Goal: Information Seeking & Learning: Learn about a topic

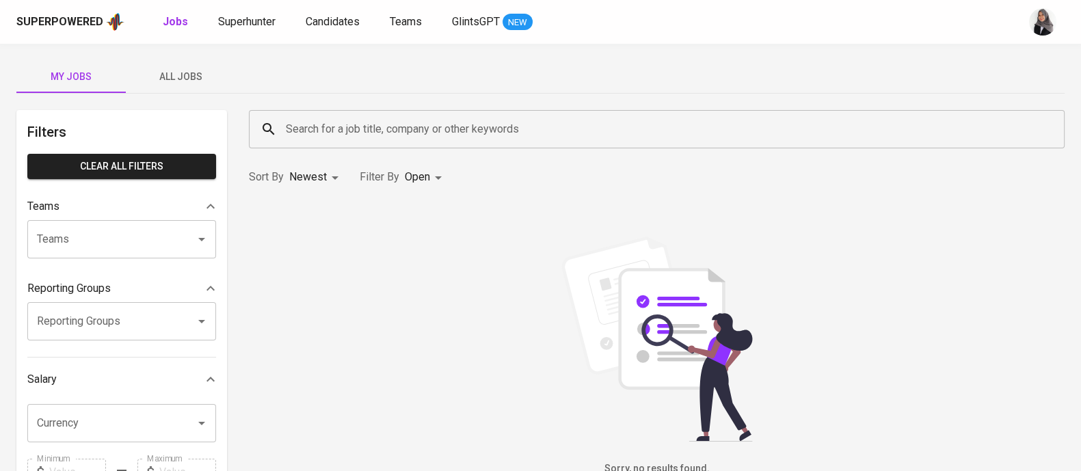
click at [812, 75] on div "My Jobs All Jobs" at bounding box center [540, 76] width 1048 height 33
click at [313, 29] on link "Candidates" at bounding box center [334, 22] width 57 height 17
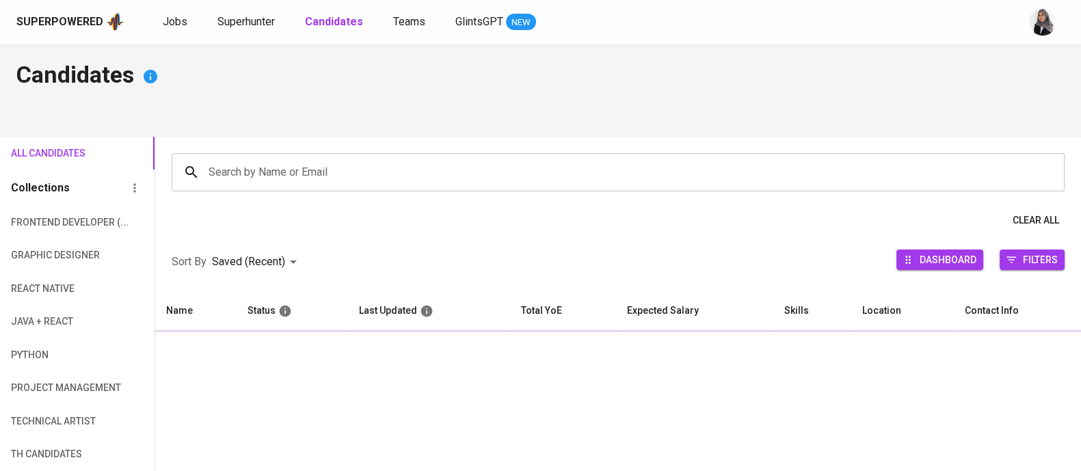
click at [373, 165] on input "Search by Name or Email" at bounding box center [621, 172] width 833 height 26
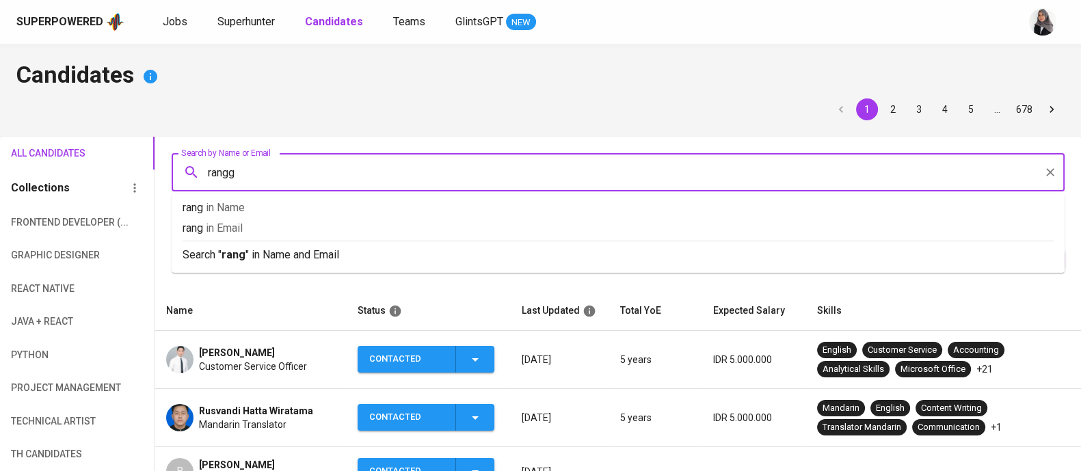
type input "rangga"
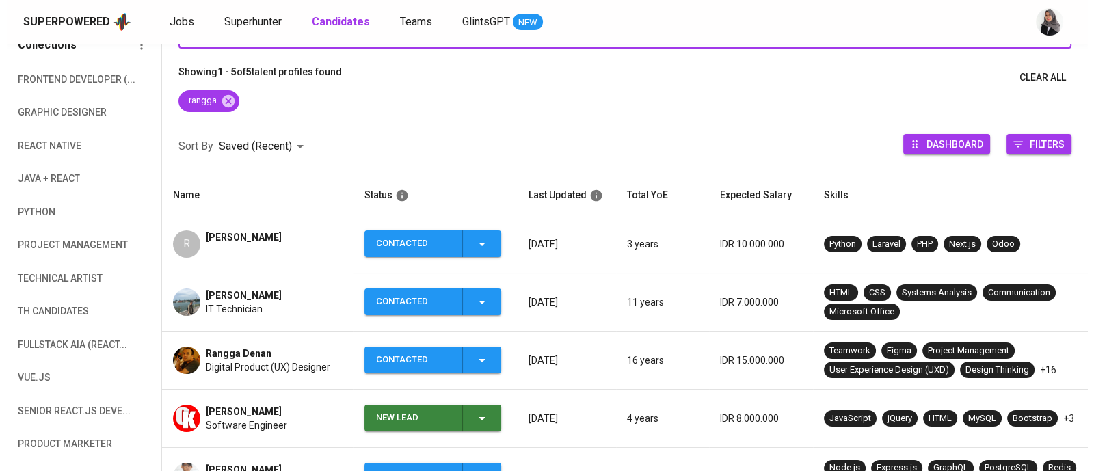
scroll to position [146, 0]
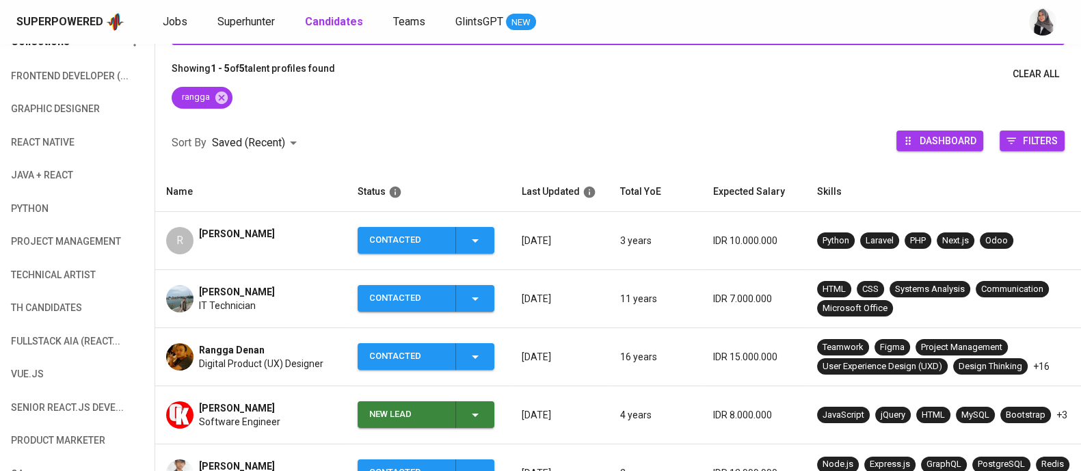
click at [232, 302] on span "IT Technician" at bounding box center [227, 306] width 57 height 14
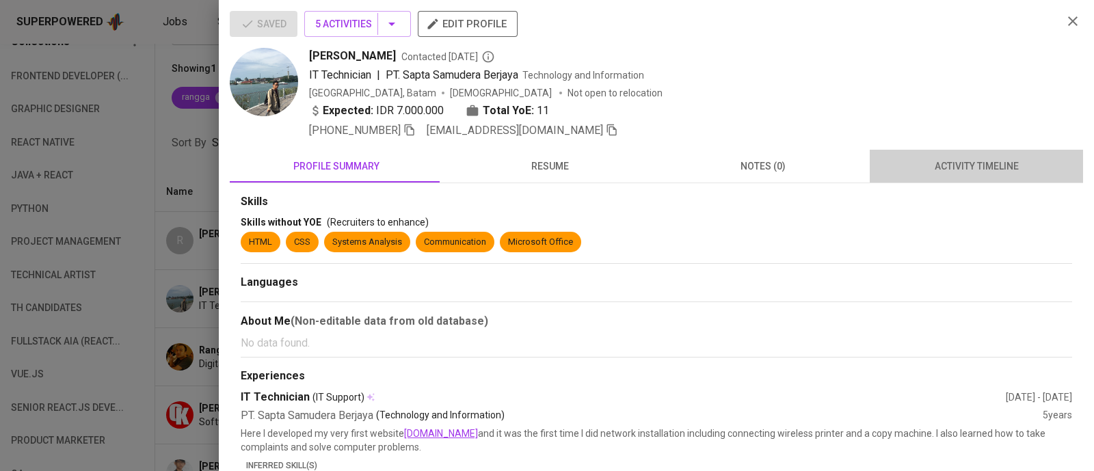
click at [982, 155] on button "activity timeline" at bounding box center [976, 166] width 213 height 33
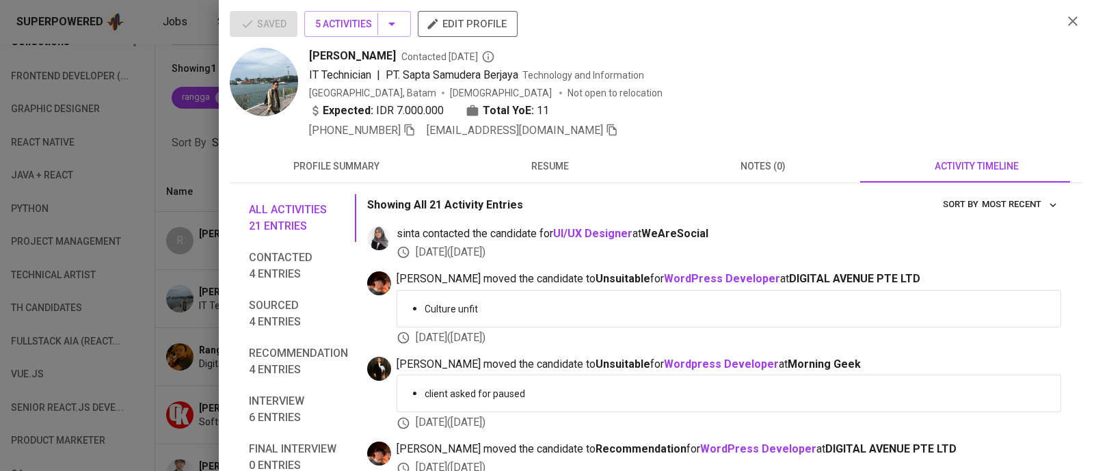
click at [537, 171] on span "resume" at bounding box center [549, 166] width 197 height 17
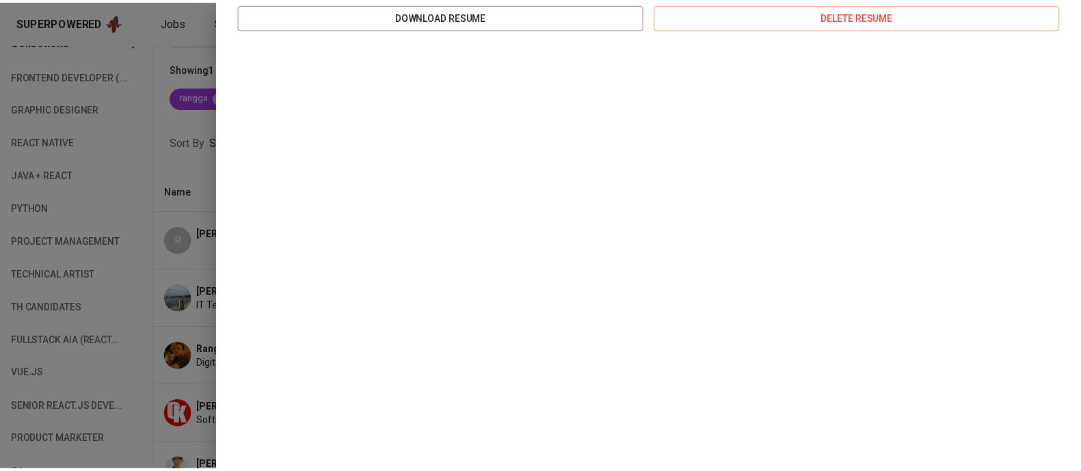
scroll to position [0, 0]
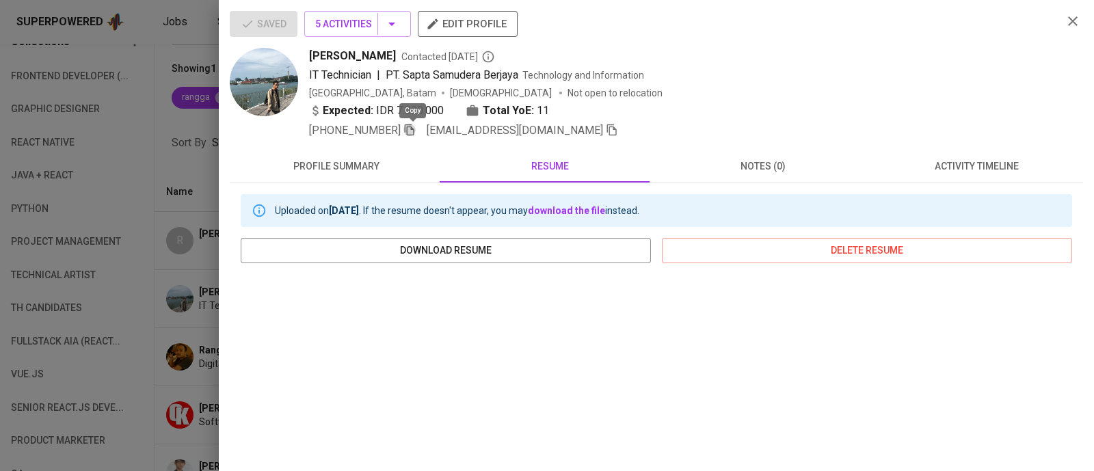
click at [416, 130] on icon "button" at bounding box center [409, 130] width 12 height 12
click at [606, 126] on icon "button" at bounding box center [612, 130] width 12 height 12
click at [1064, 18] on icon "button" at bounding box center [1072, 21] width 16 height 16
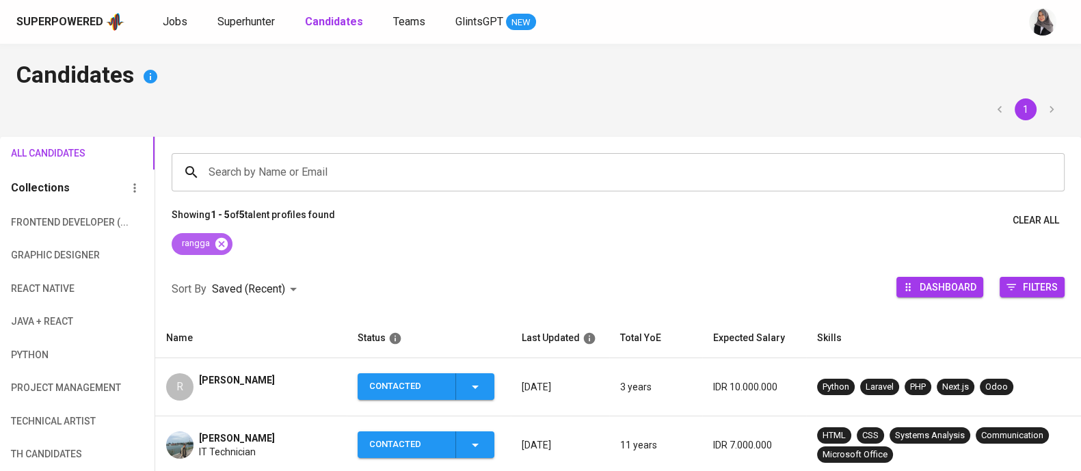
click at [221, 249] on icon at bounding box center [221, 243] width 12 height 12
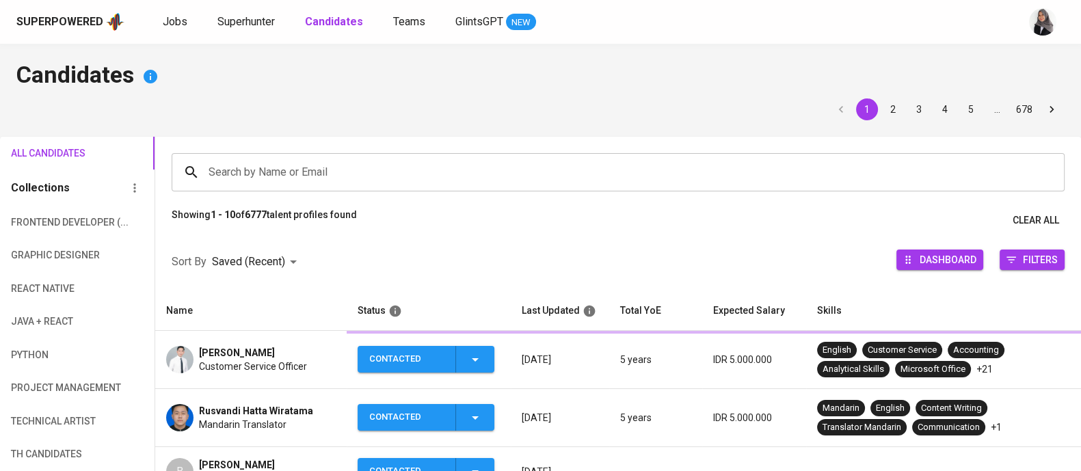
click at [269, 171] on input "Search by Name or Email" at bounding box center [621, 172] width 833 height 26
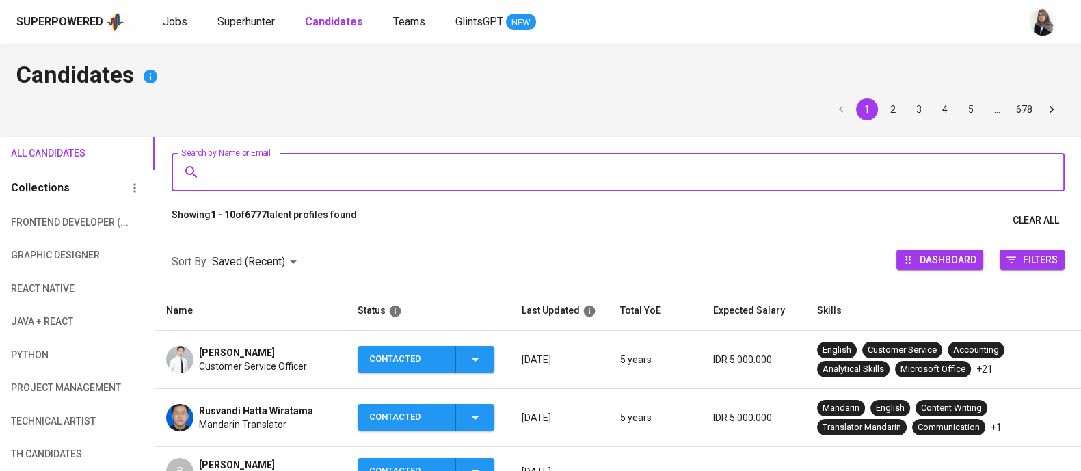
paste input "admin@geaber.com"
type input "admin@geaber.com"
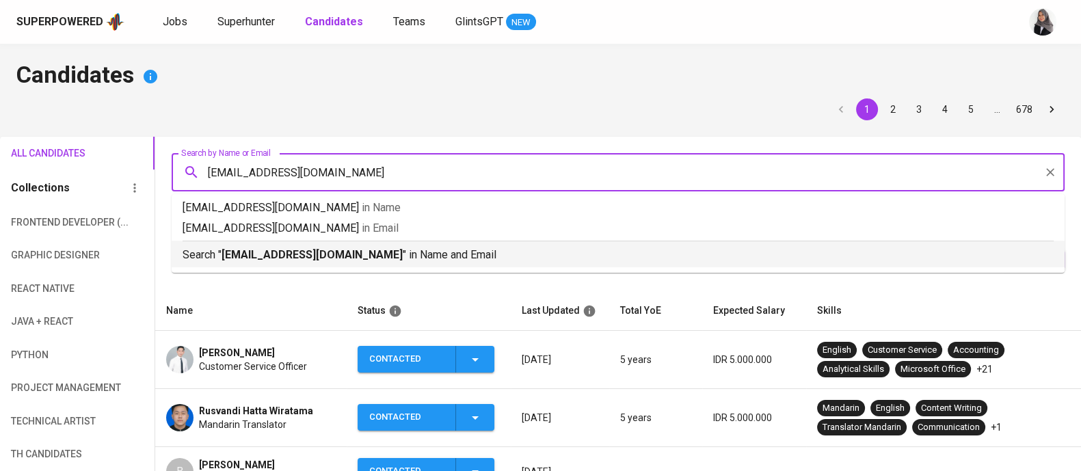
click at [321, 247] on p "Search " admin@geaber.com " in Name and Email" at bounding box center [618, 255] width 871 height 16
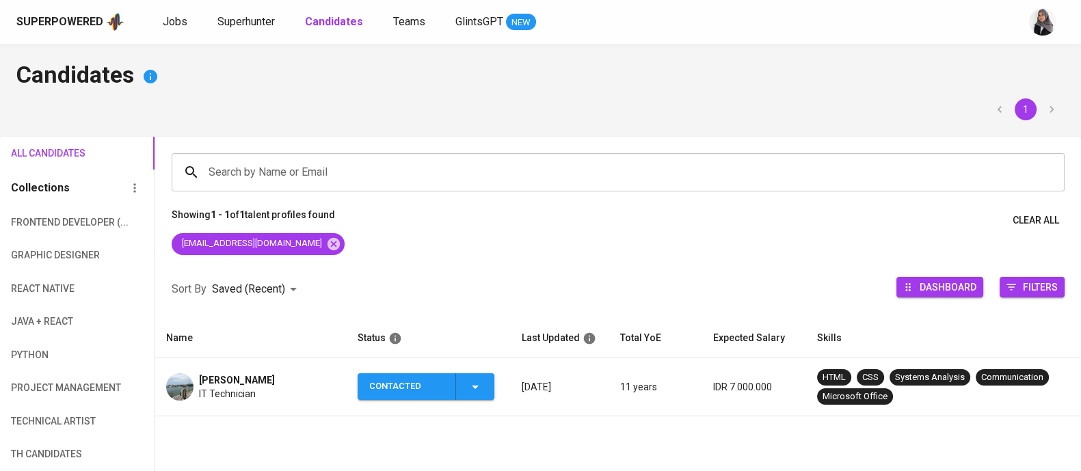
click at [759, 92] on h4 "Candidates" at bounding box center [540, 76] width 1048 height 33
click at [471, 399] on div "Contacted" at bounding box center [426, 386] width 114 height 27
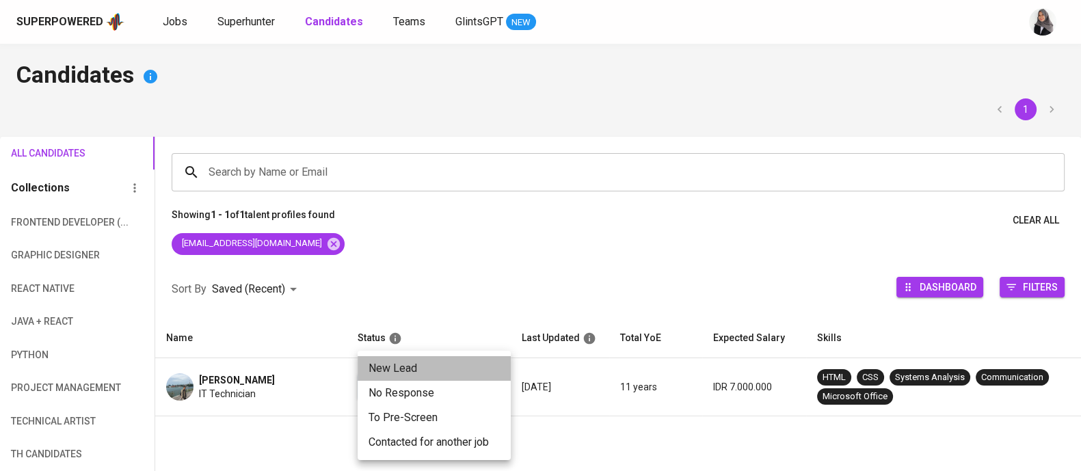
click at [410, 359] on li "New Lead" at bounding box center [434, 368] width 153 height 25
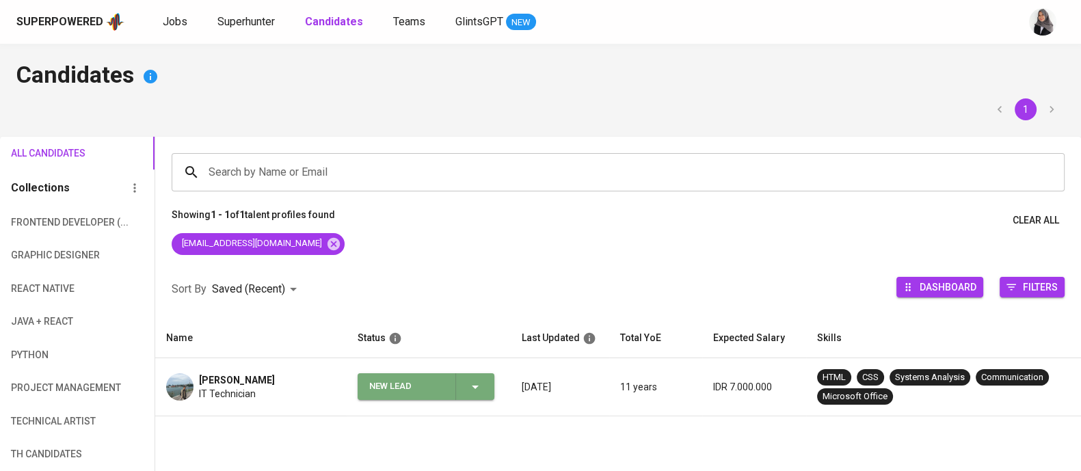
click at [472, 381] on icon "button" at bounding box center [475, 387] width 16 height 16
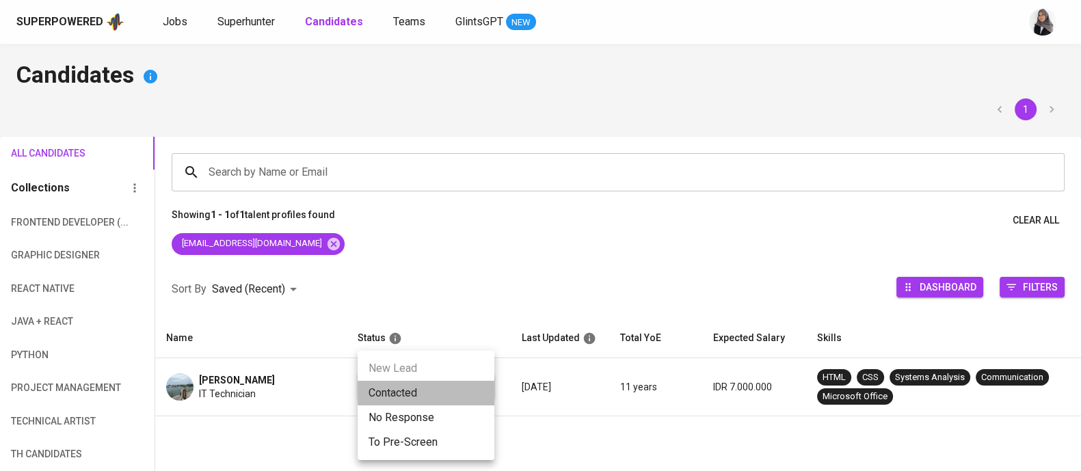
click at [390, 391] on li "Contacted" at bounding box center [426, 393] width 137 height 25
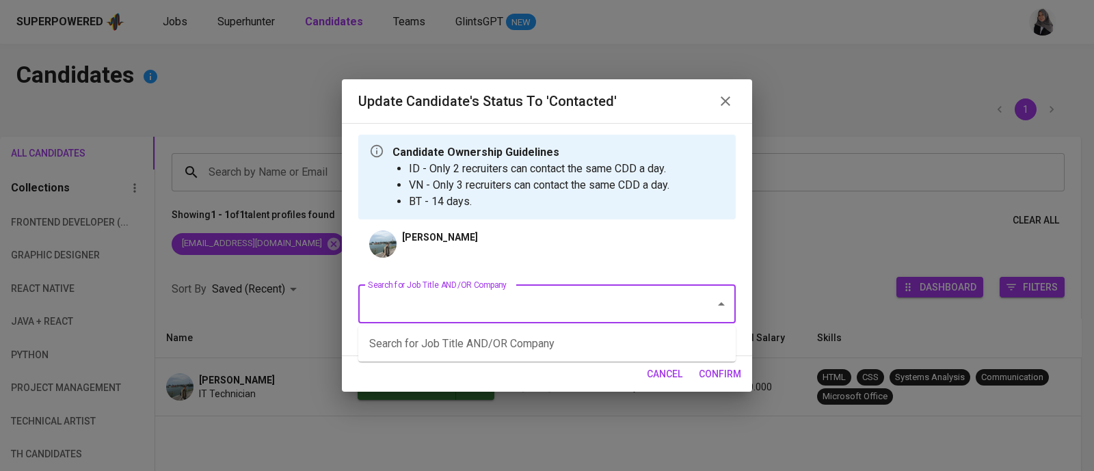
click at [468, 308] on input "Search for Job Title AND/OR Company" at bounding box center [527, 304] width 327 height 26
type input "r"
type input "d"
type input "I"
type input "w"
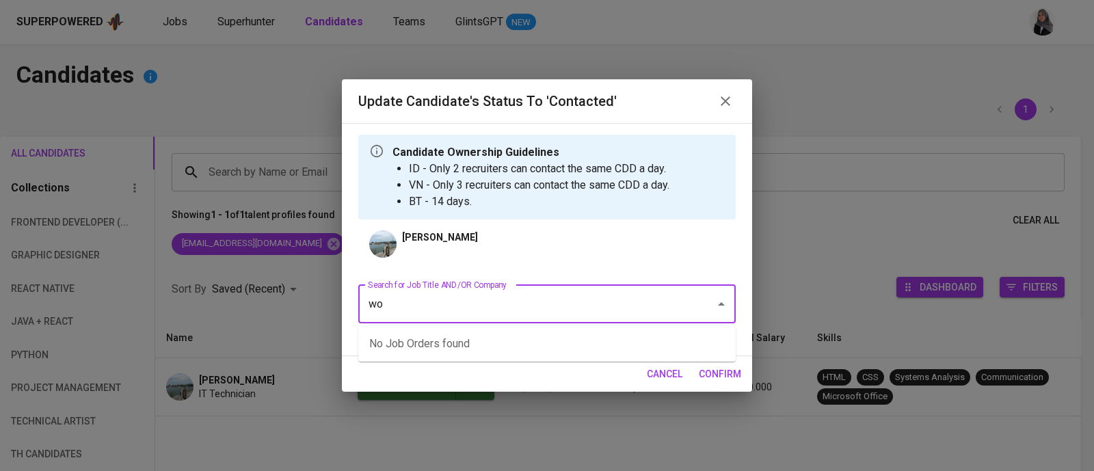
type input "w"
type input "web"
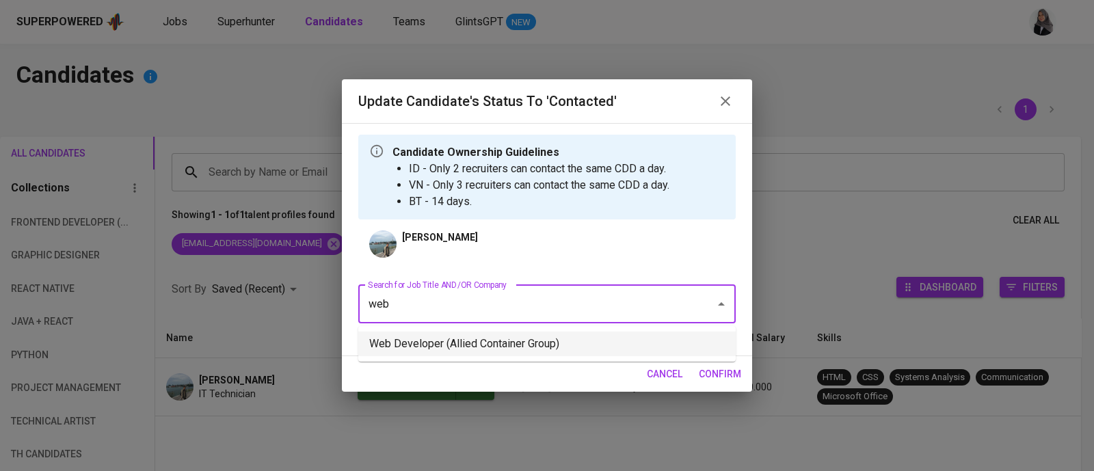
click at [494, 346] on li "Web Developer (Allied Container Group)" at bounding box center [546, 344] width 377 height 25
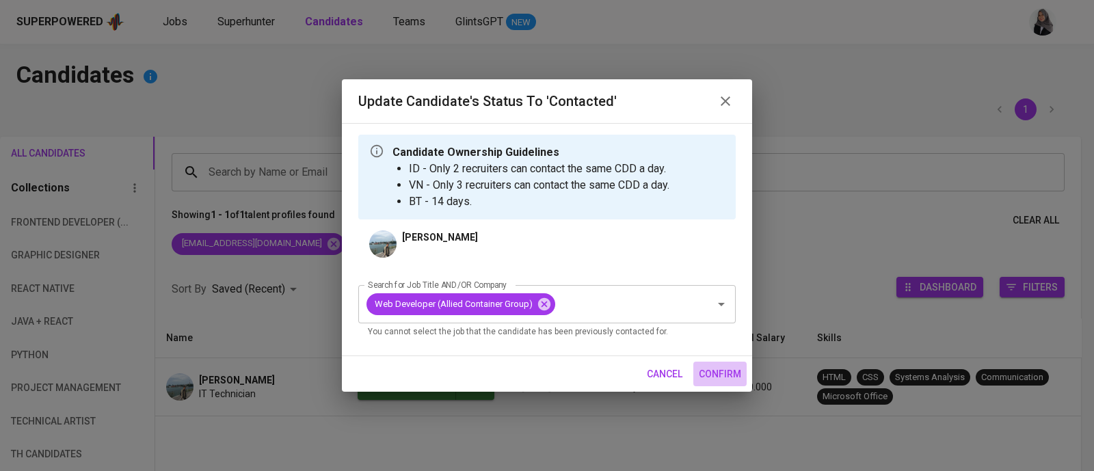
click at [725, 371] on span "confirm" at bounding box center [720, 374] width 42 height 17
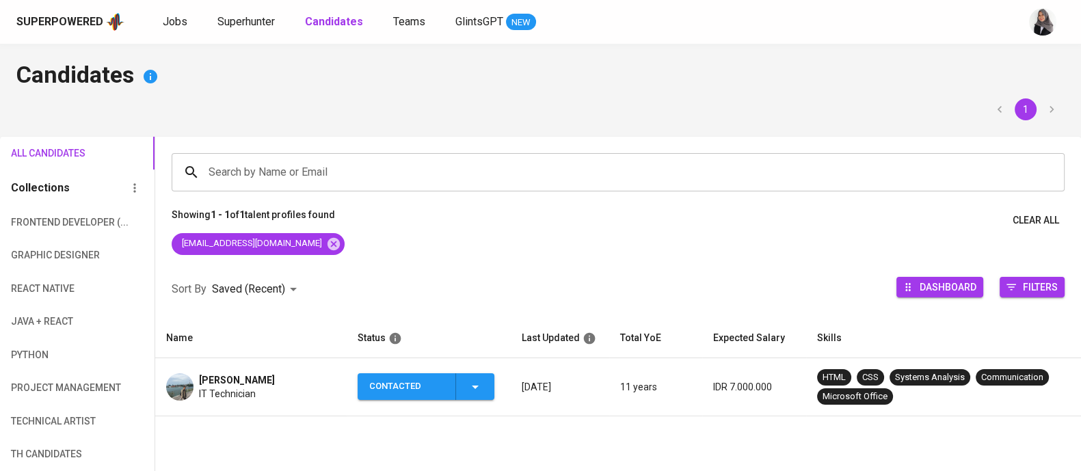
click at [199, 385] on span "Rangga Dewa" at bounding box center [237, 380] width 76 height 14
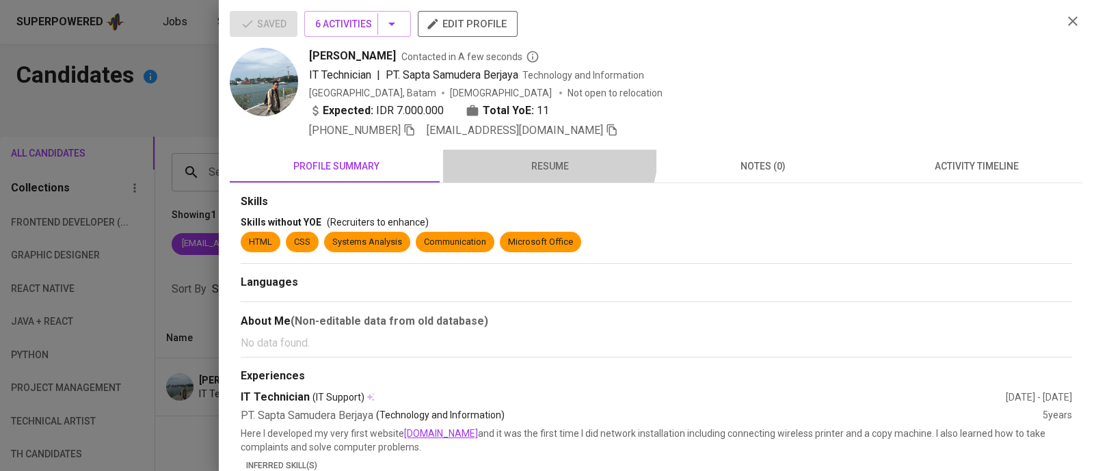
click at [532, 150] on button "resume" at bounding box center [549, 166] width 213 height 33
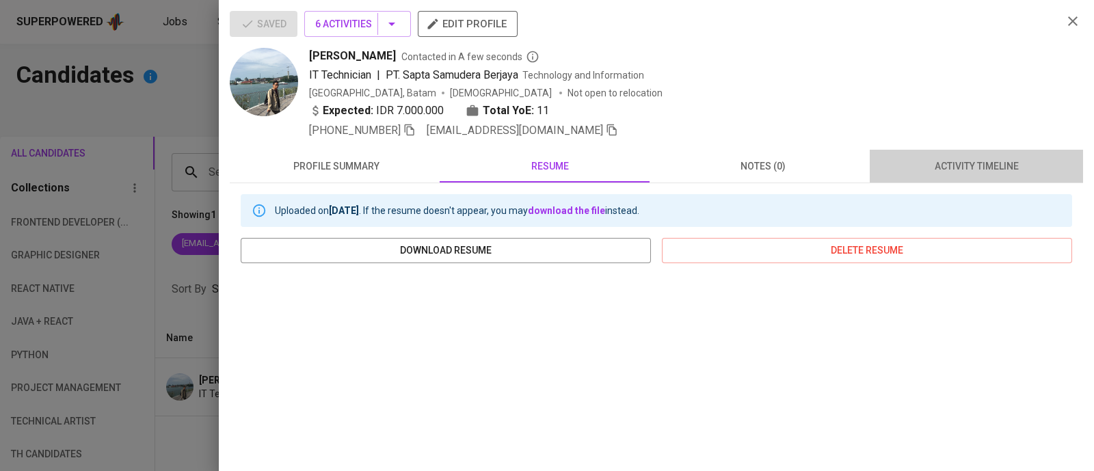
click at [985, 166] on span "activity timeline" at bounding box center [976, 166] width 197 height 17
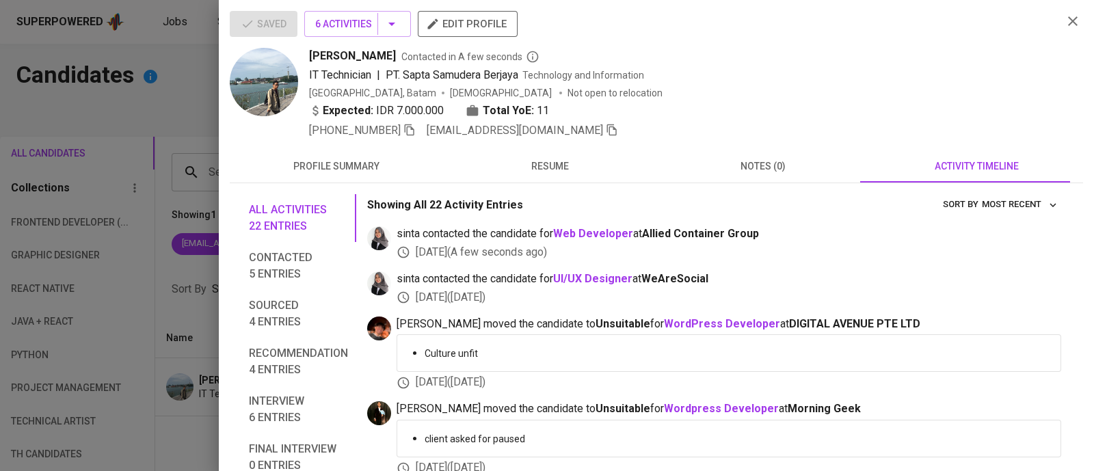
click at [414, 137] on span "+62 812-7749-4499" at bounding box center [362, 130] width 107 height 16
click at [414, 132] on icon "button" at bounding box center [409, 130] width 12 height 12
click at [536, 176] on button "resume" at bounding box center [549, 166] width 213 height 33
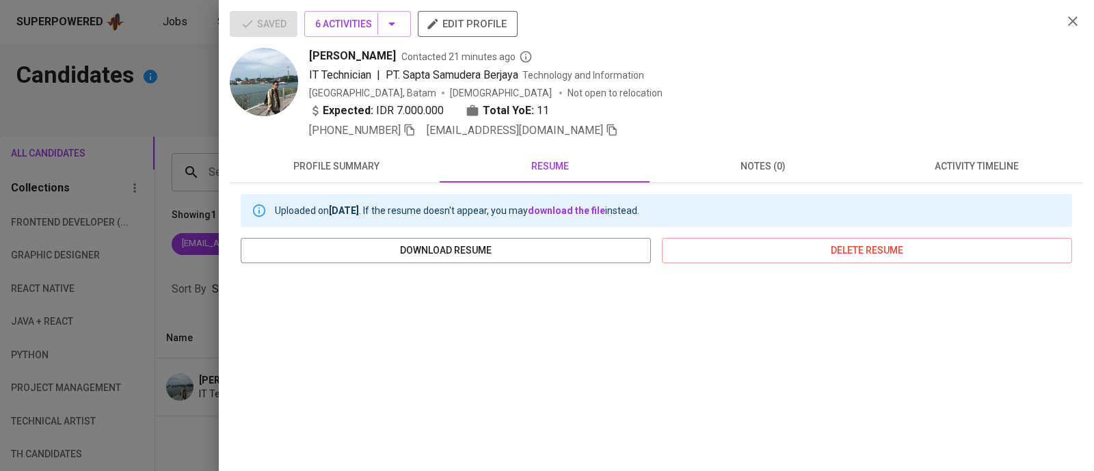
click at [172, 83] on div at bounding box center [547, 235] width 1094 height 471
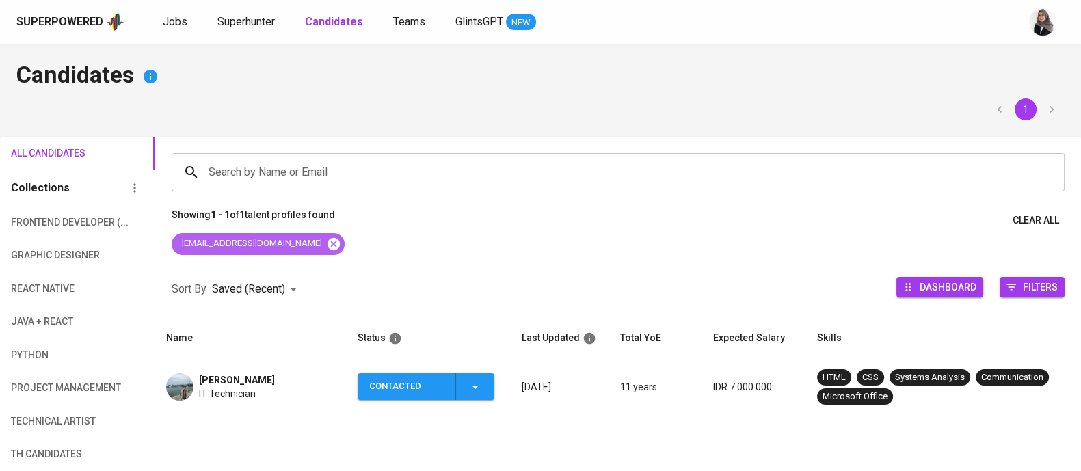
click at [327, 244] on icon at bounding box center [333, 243] width 12 height 12
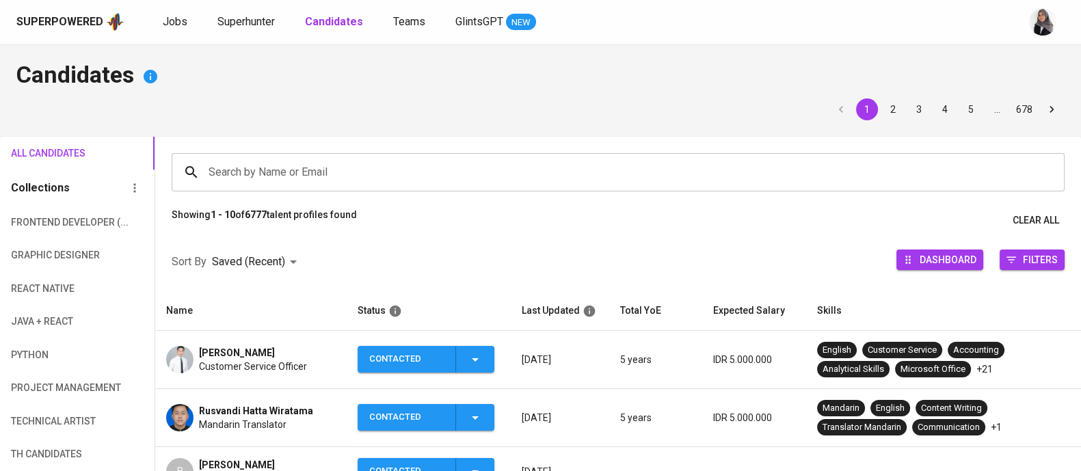
click at [241, 16] on span "Superhunter" at bounding box center [245, 21] width 57 height 13
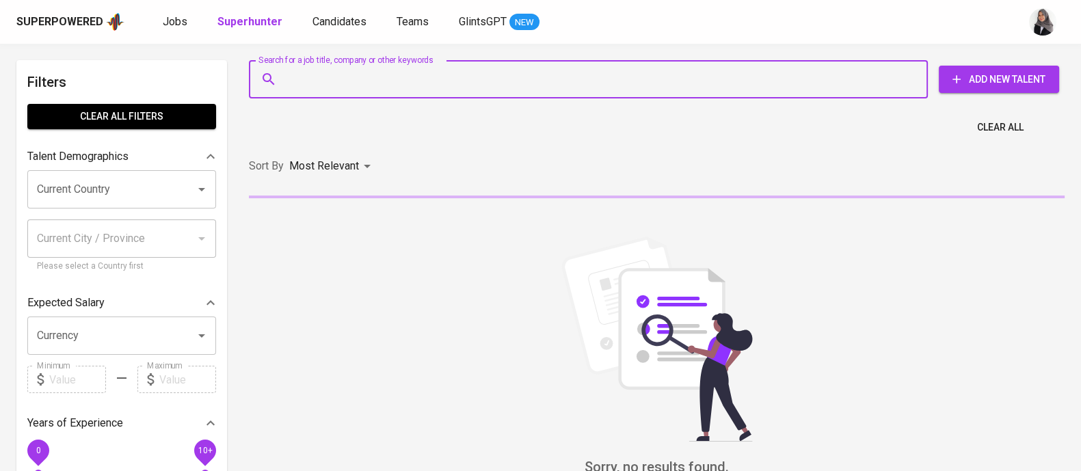
click at [366, 87] on input "Search for a job title, company or other keywords" at bounding box center [591, 79] width 619 height 26
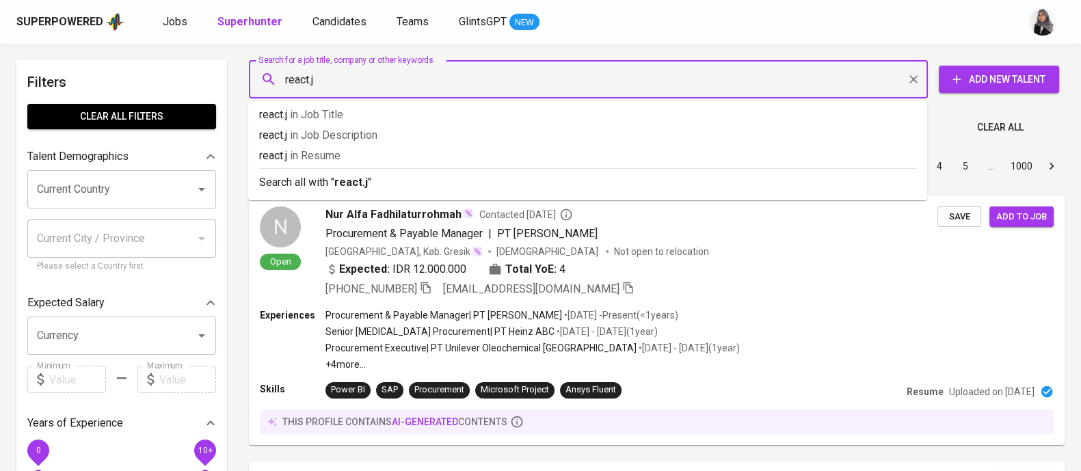
type input "react.js"
click at [338, 172] on div "Search all with " react.js "" at bounding box center [587, 179] width 657 height 23
click at [338, 172] on div "Sort By Most Relevant MOST_RELEVANT 1 2 3 4 5 … 1000" at bounding box center [657, 167] width 832 height 42
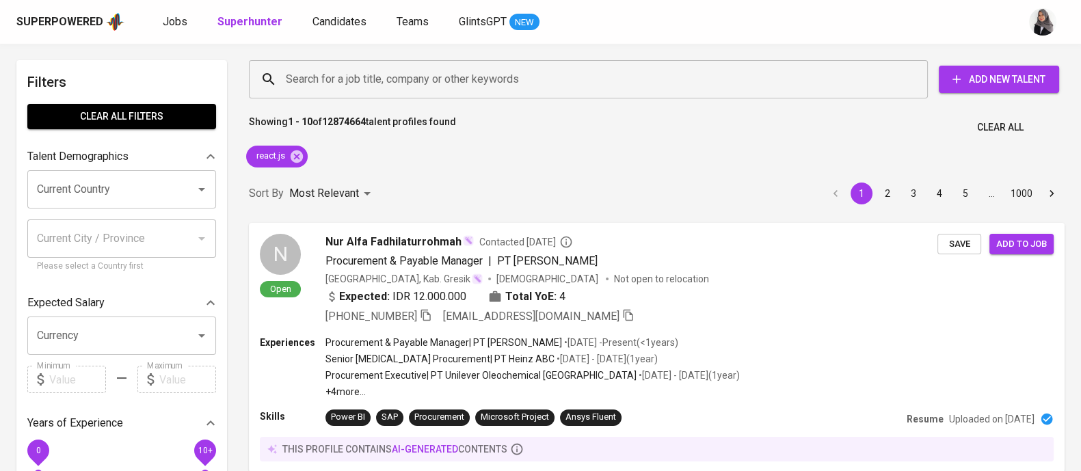
click at [338, 173] on div "Sort By Most Relevant MOST_RELEVANT 1 2 3 4 5 … 1000" at bounding box center [657, 194] width 832 height 42
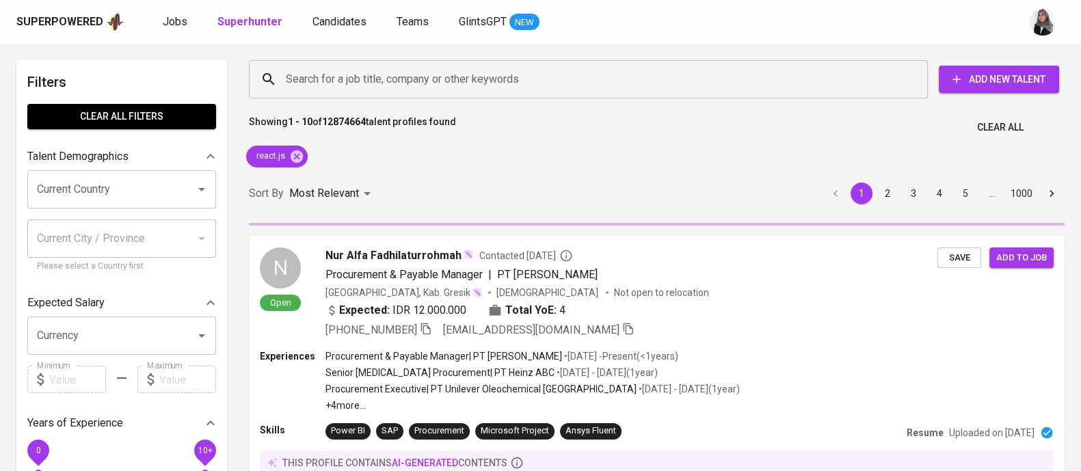
click at [109, 184] on input "Current Country" at bounding box center [102, 189] width 138 height 26
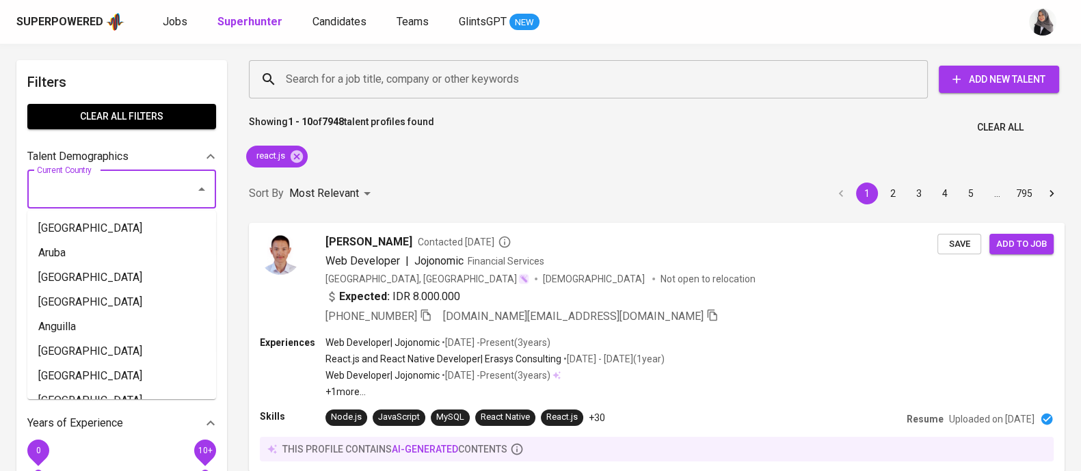
click at [109, 184] on input "Current Country" at bounding box center [102, 189] width 138 height 26
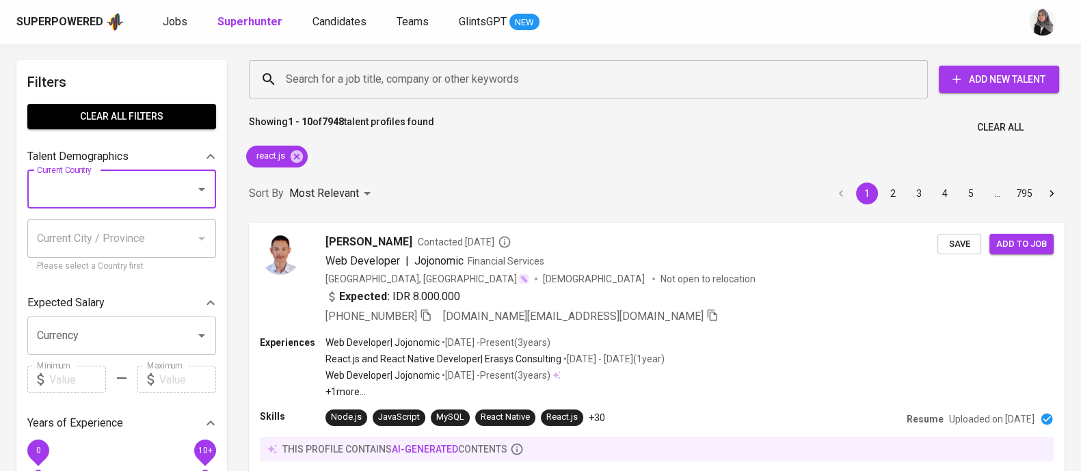
click at [133, 172] on div "Current Country" at bounding box center [121, 189] width 189 height 38
click at [169, 235] on li "[GEOGRAPHIC_DATA]" at bounding box center [121, 228] width 189 height 25
click at [169, 235] on input "Current City / Province" at bounding box center [111, 239] width 156 height 26
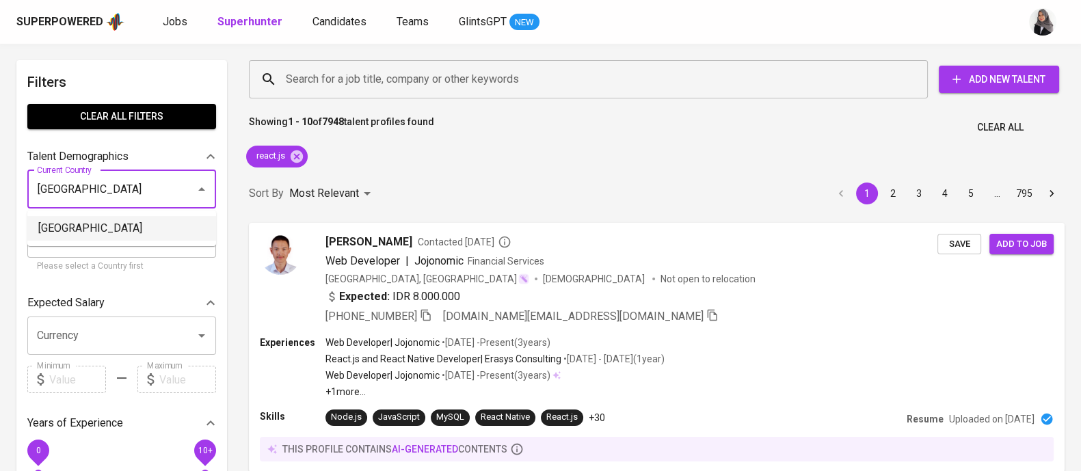
type input "[GEOGRAPHIC_DATA]"
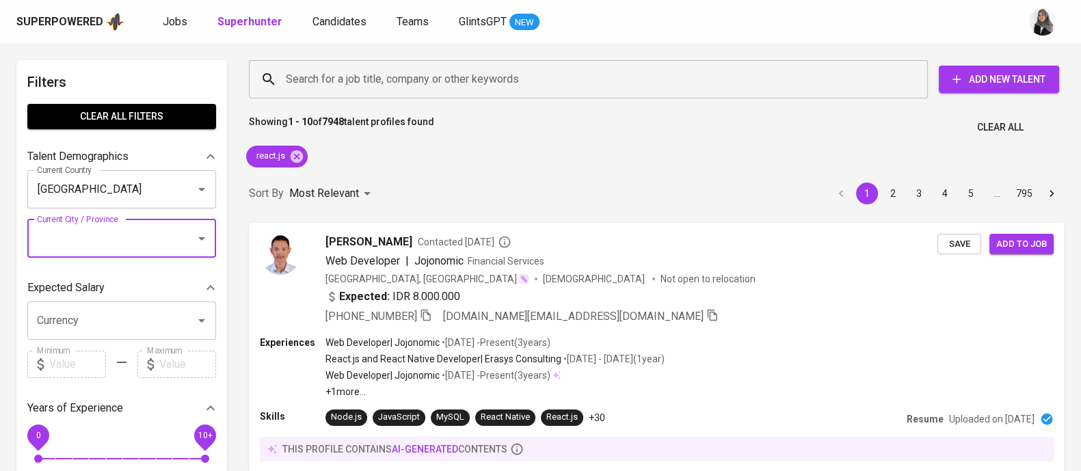
click at [75, 229] on input "Current City / Province" at bounding box center [102, 239] width 138 height 26
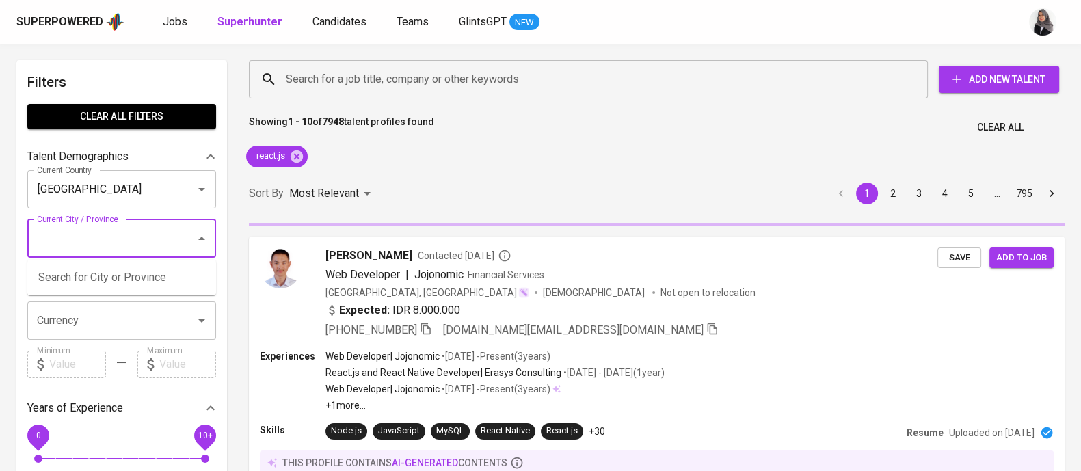
click at [492, 191] on div "Sort By Most Relevant MOST_RELEVANT 1 2 3 4 5 … 795" at bounding box center [657, 194] width 832 height 42
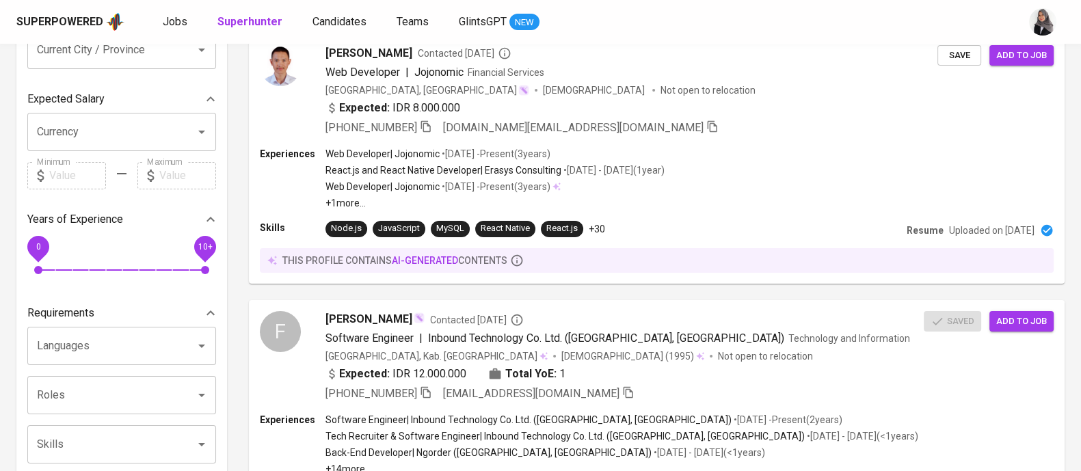
scroll to position [189, 0]
drag, startPoint x: 41, startPoint y: 266, endPoint x: 100, endPoint y: 268, distance: 58.8
click at [101, 265] on span "4" at bounding box center [105, 269] width 8 height 8
click at [92, 268] on span "3" at bounding box center [88, 269] width 8 height 8
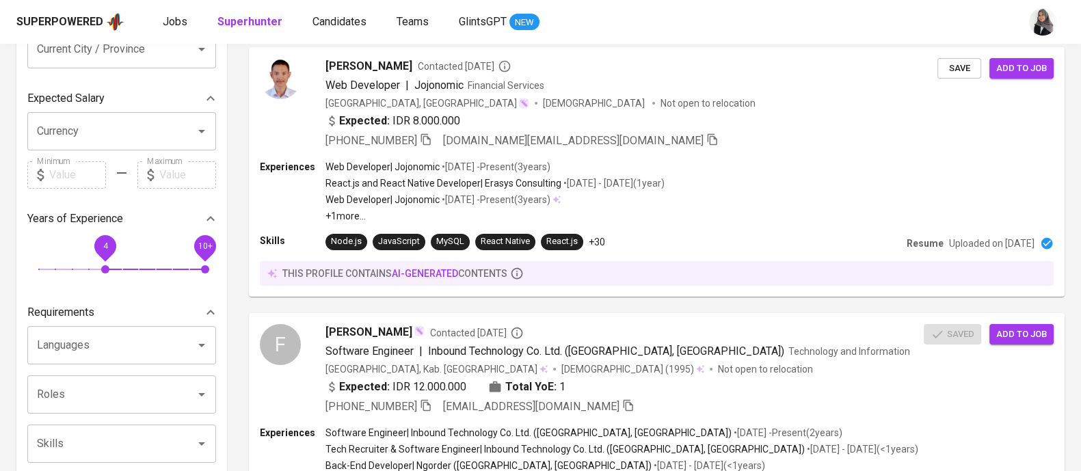
click at [101, 269] on span "4" at bounding box center [105, 269] width 8 height 8
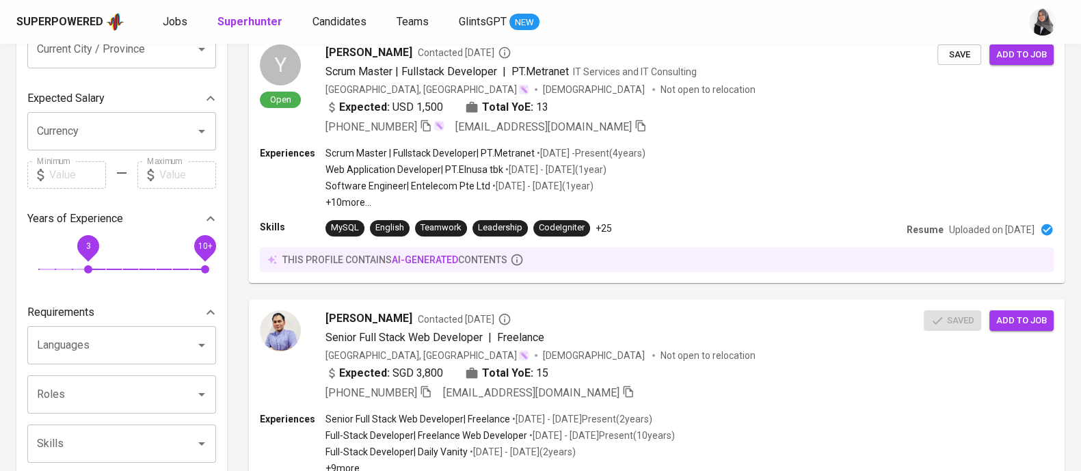
click at [201, 273] on span "10+" at bounding box center [205, 269] width 8 height 8
click at [201, 270] on span "10+" at bounding box center [205, 269] width 8 height 8
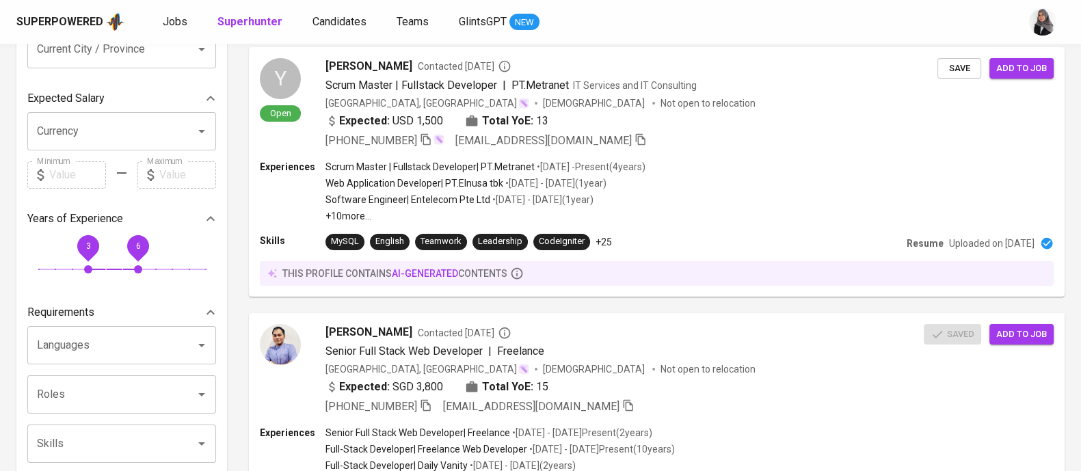
click at [37, 323] on div "Requirements" at bounding box center [121, 312] width 189 height 27
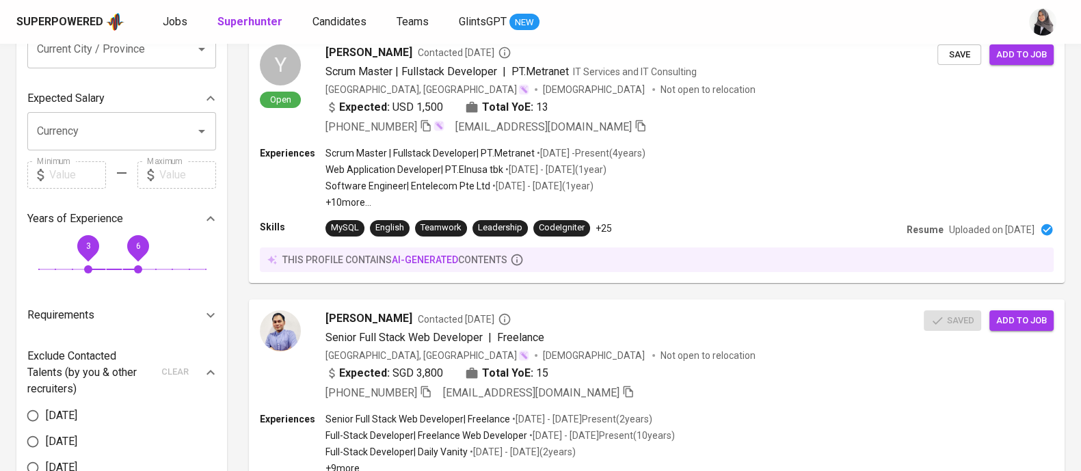
scroll to position [639, 0]
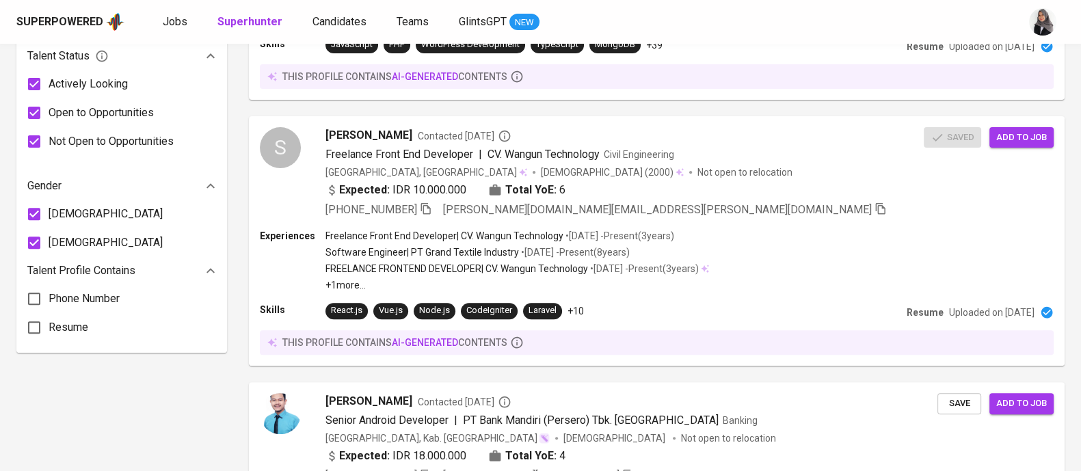
click at [29, 31] on input "[DATE]" at bounding box center [33, 18] width 26 height 26
radio input "true"
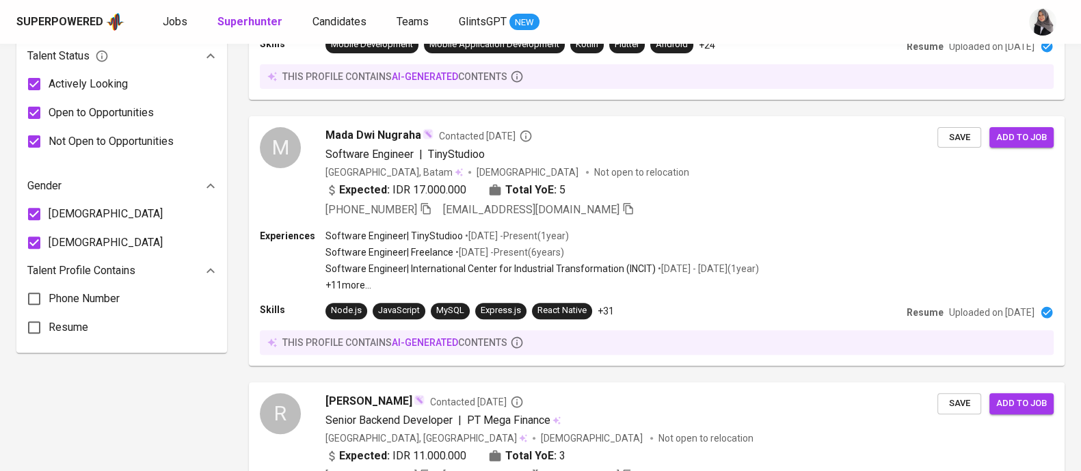
scroll to position [455, 0]
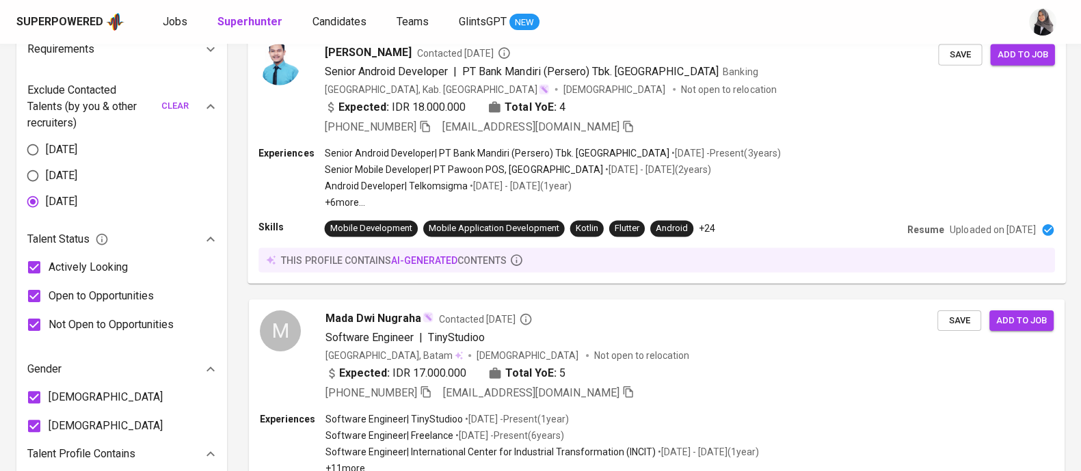
click at [29, 323] on input "Not Open to Opportunities" at bounding box center [34, 324] width 29 height 29
click at [38, 323] on input "Not Open to Opportunities" at bounding box center [34, 324] width 29 height 29
checkbox input "true"
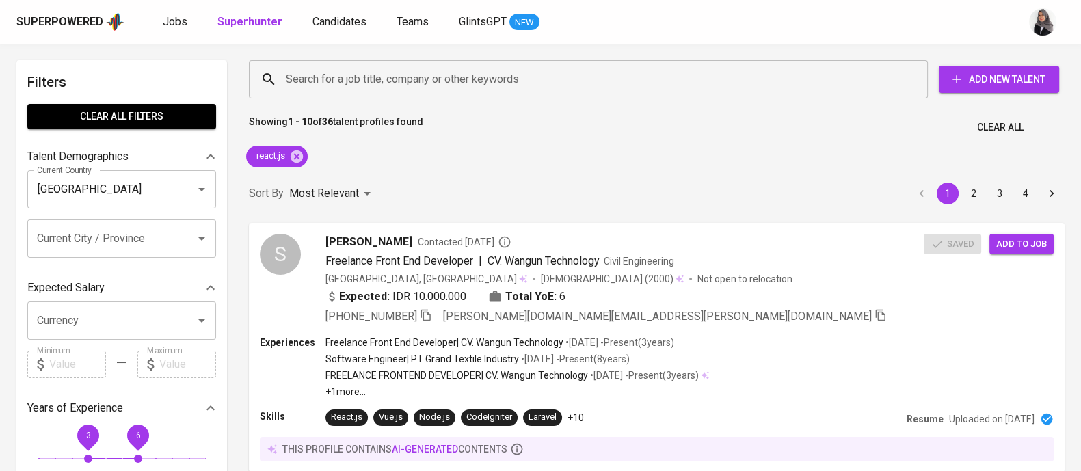
click at [824, 191] on div "Sort By Most Relevant MOST_RELEVANT 1 2 3 4" at bounding box center [657, 194] width 832 height 42
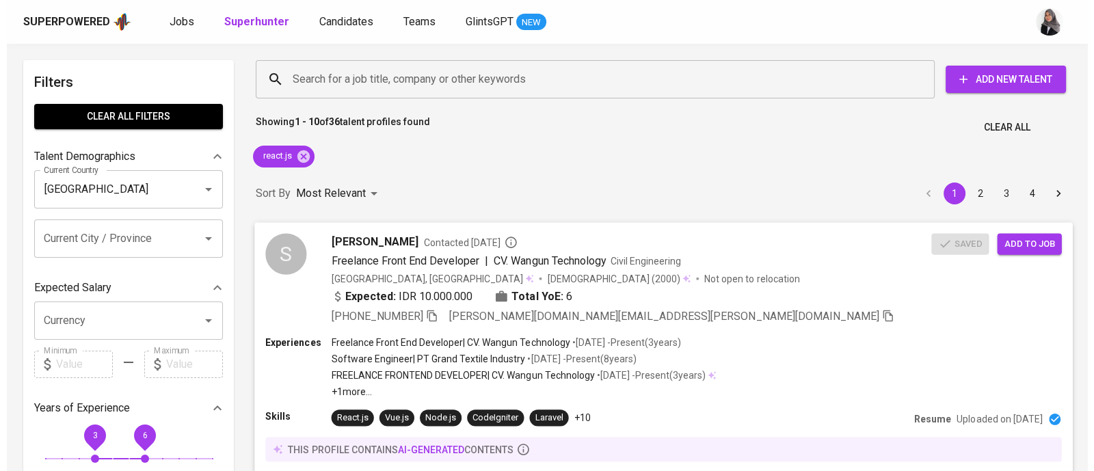
scroll to position [48, 0]
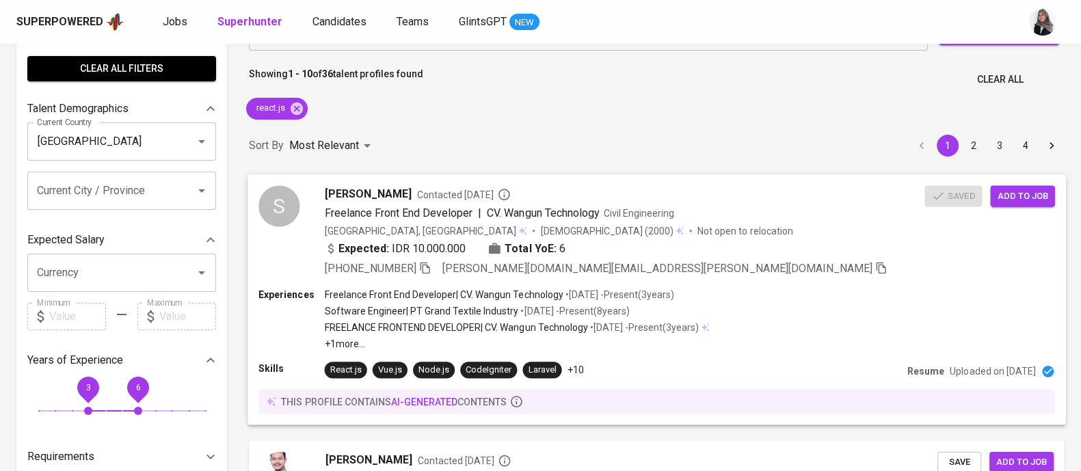
click at [706, 255] on div "Expected: IDR 10.000.000 Total YoE: 6" at bounding box center [625, 250] width 600 height 20
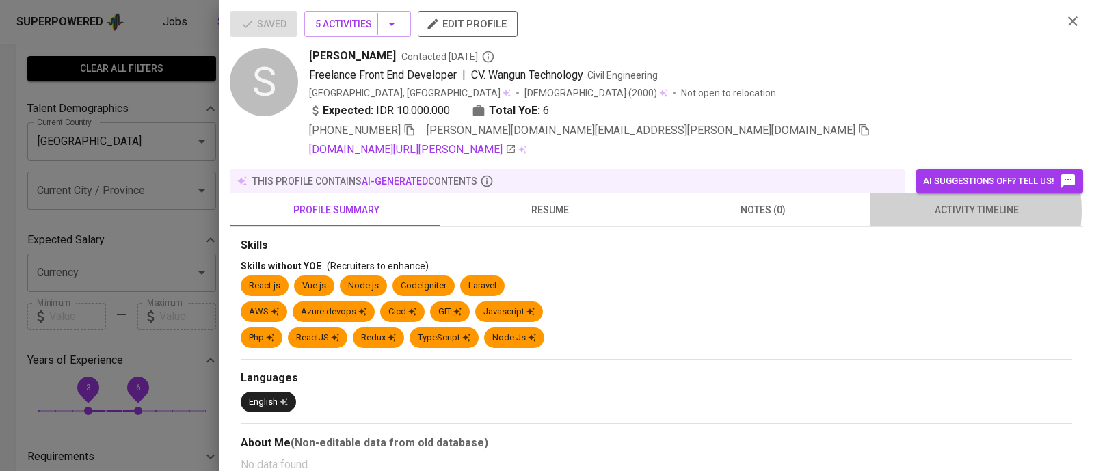
click at [947, 211] on span "activity timeline" at bounding box center [976, 210] width 197 height 17
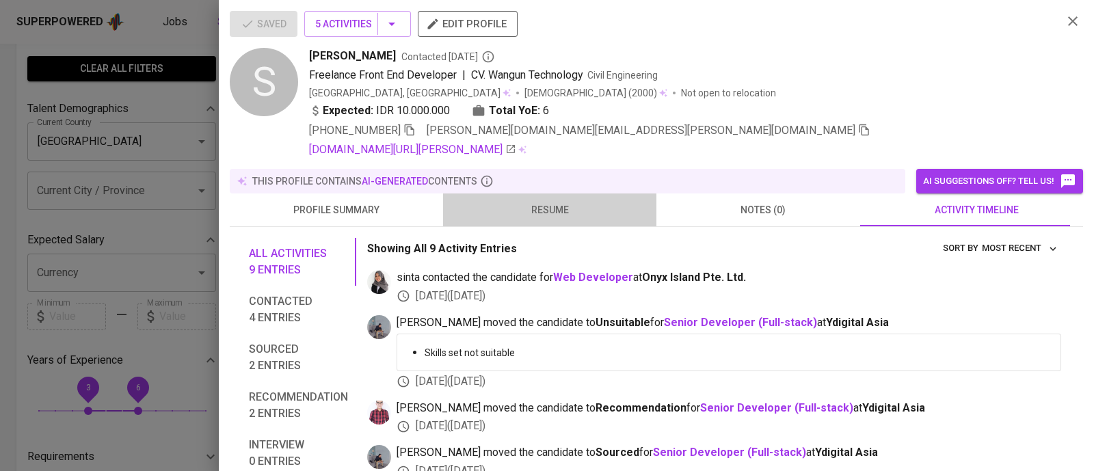
click at [558, 218] on button "resume" at bounding box center [549, 209] width 213 height 33
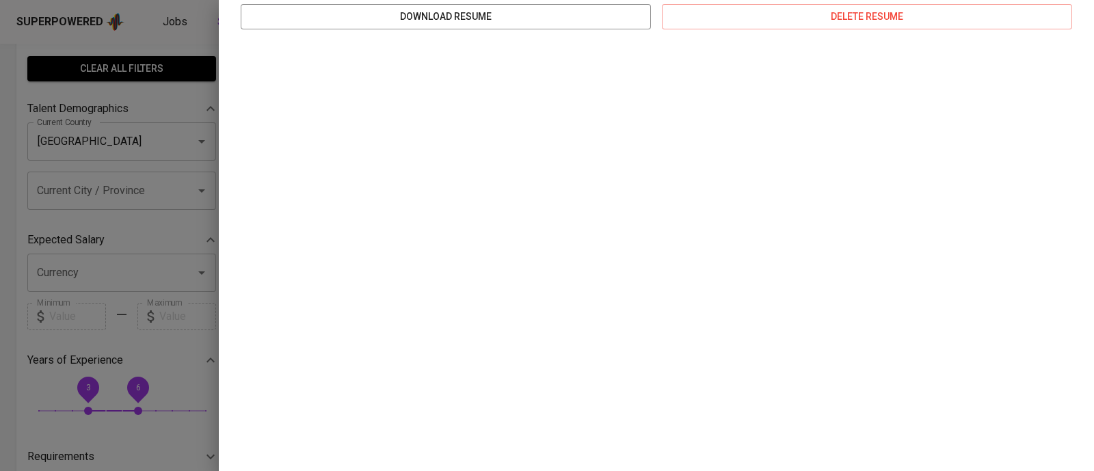
scroll to position [0, 0]
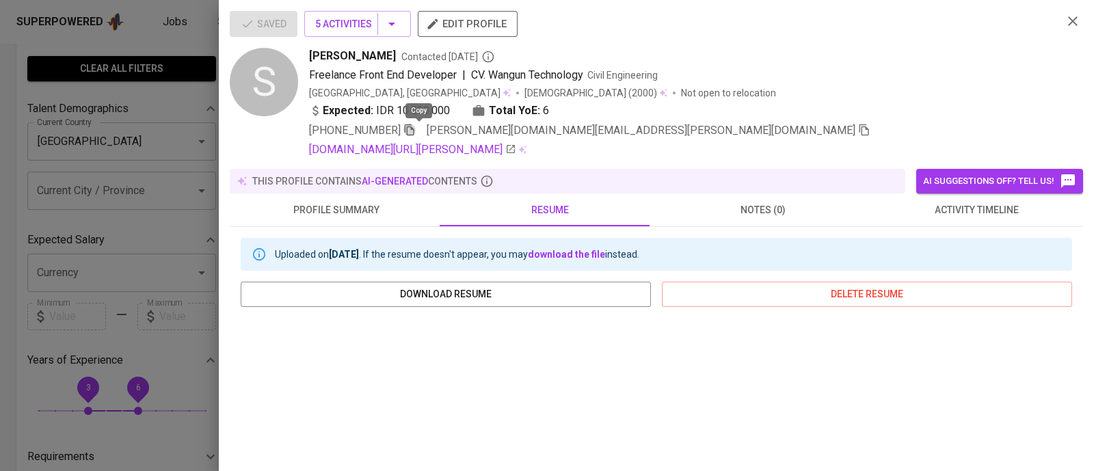
click at [416, 126] on icon "button" at bounding box center [409, 130] width 12 height 12
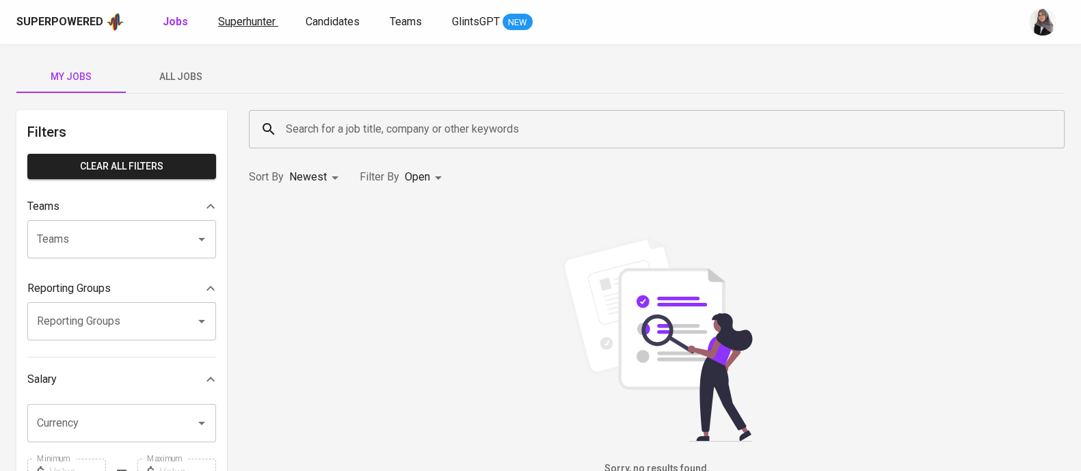
click at [241, 14] on link "Superhunter" at bounding box center [248, 22] width 60 height 17
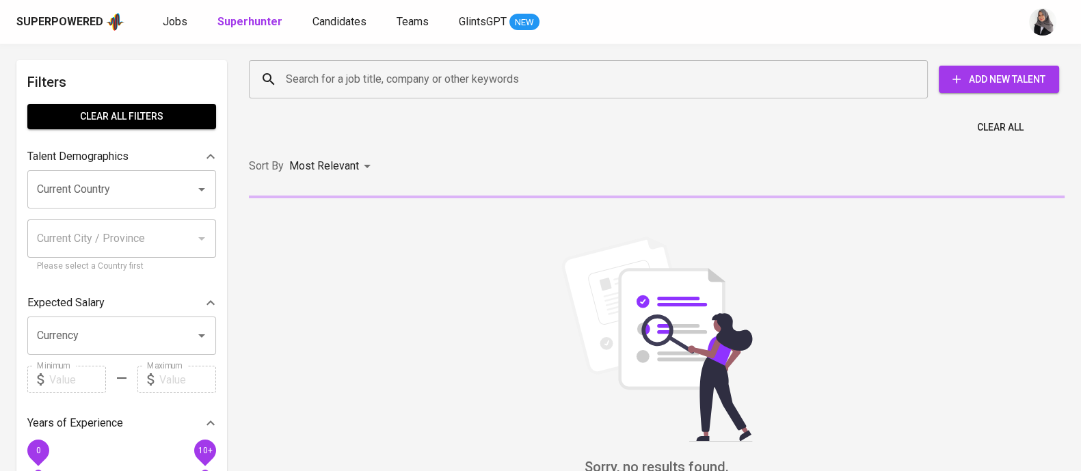
click at [349, 97] on div "Search for a job title, company or other keywords" at bounding box center [588, 79] width 679 height 38
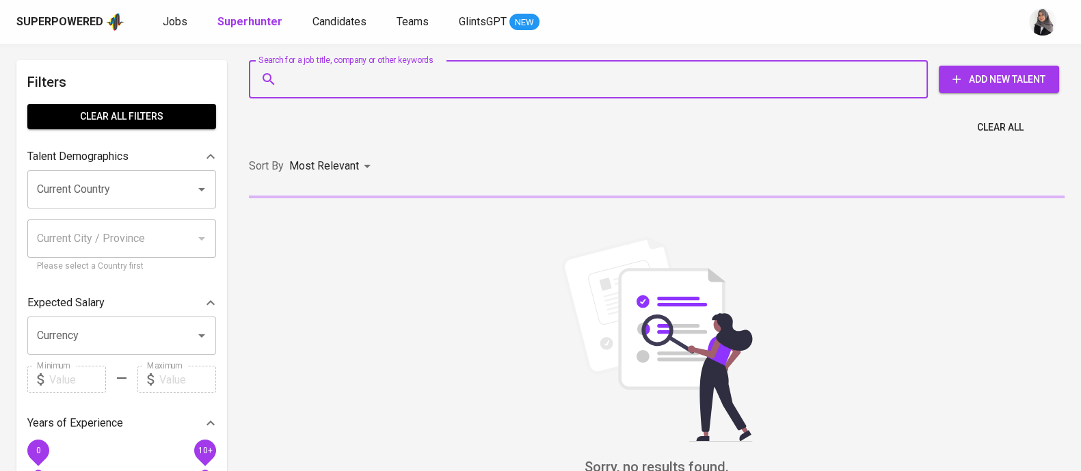
paste input "admin@geaber.com"
type input "admin@geaber.com"
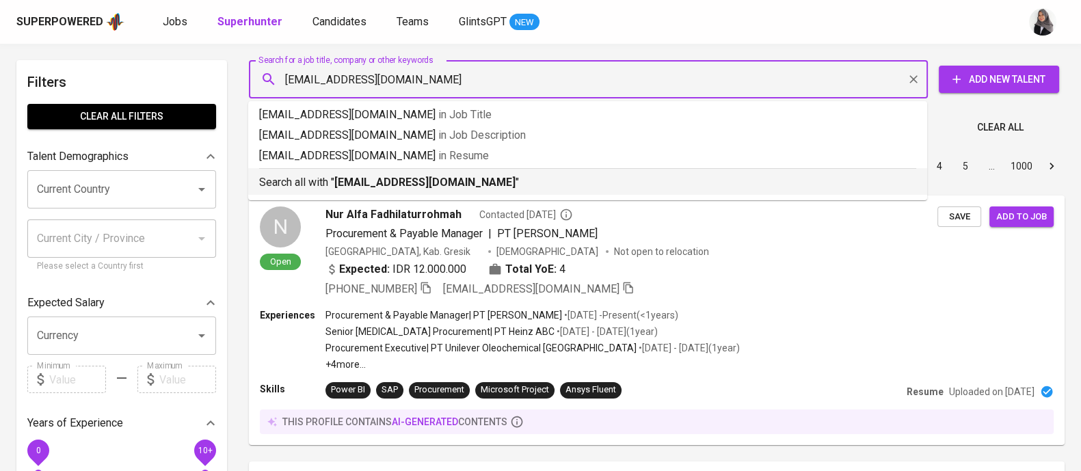
click at [417, 188] on b "[EMAIL_ADDRESS][DOMAIN_NAME]" at bounding box center [424, 182] width 181 height 13
click at [417, 187] on div "Sort By Most Relevant MOST_RELEVANT 1 2 3 4 5 … 1000" at bounding box center [657, 167] width 832 height 42
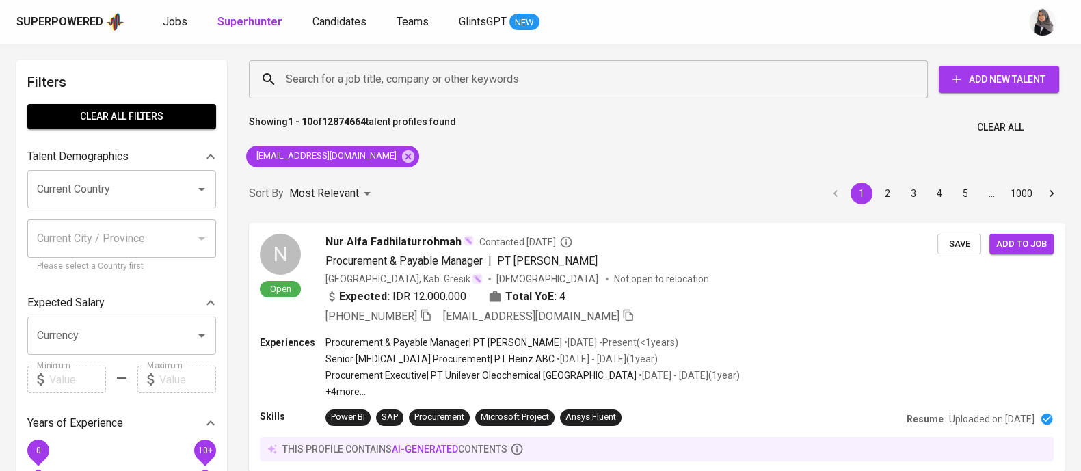
click at [547, 183] on div "Sort By Most Relevant MOST_RELEVANT 1 2 3 4 5 … 1000" at bounding box center [657, 194] width 832 height 42
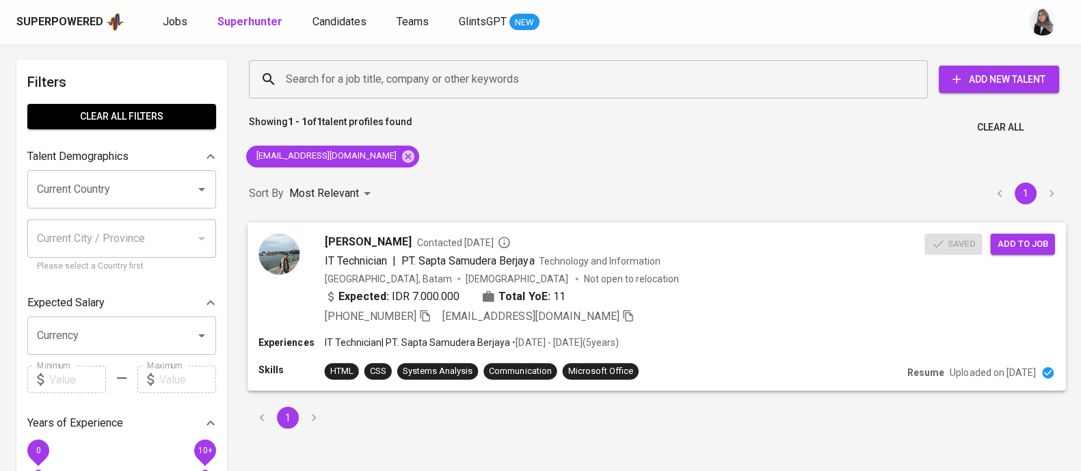
click at [719, 295] on div "Expected: IDR 7.000.000 Total YoE: 11" at bounding box center [625, 298] width 600 height 20
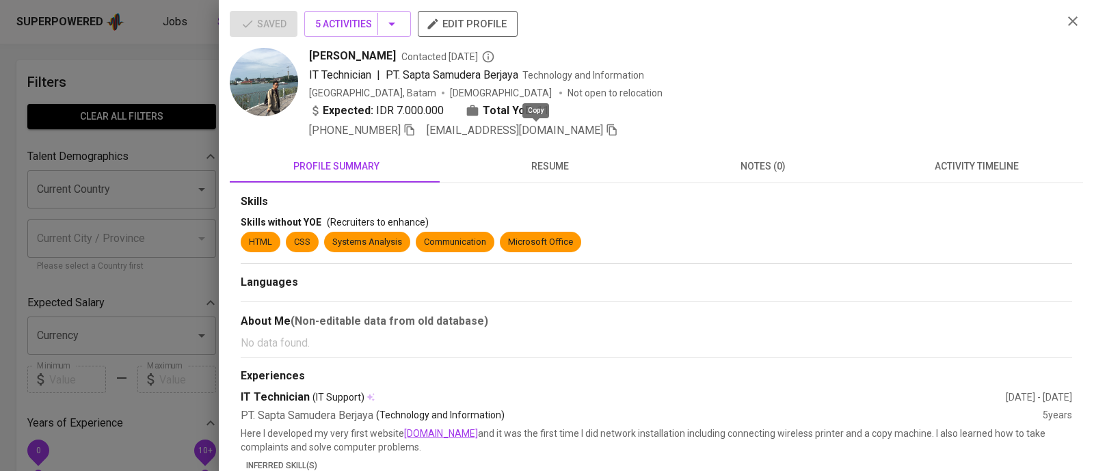
click at [606, 128] on icon "button" at bounding box center [612, 130] width 12 height 12
click at [1064, 26] on icon "button" at bounding box center [1072, 21] width 16 height 16
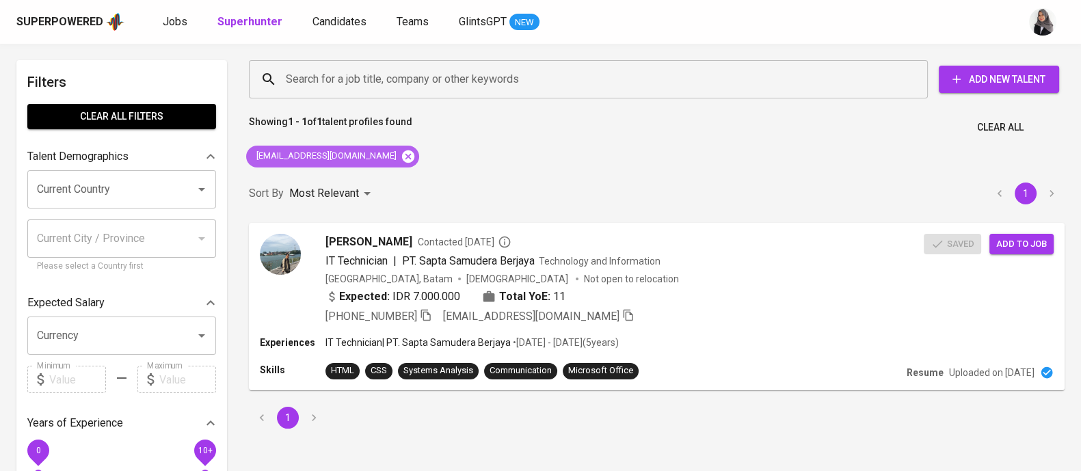
click at [401, 155] on icon at bounding box center [408, 156] width 15 height 15
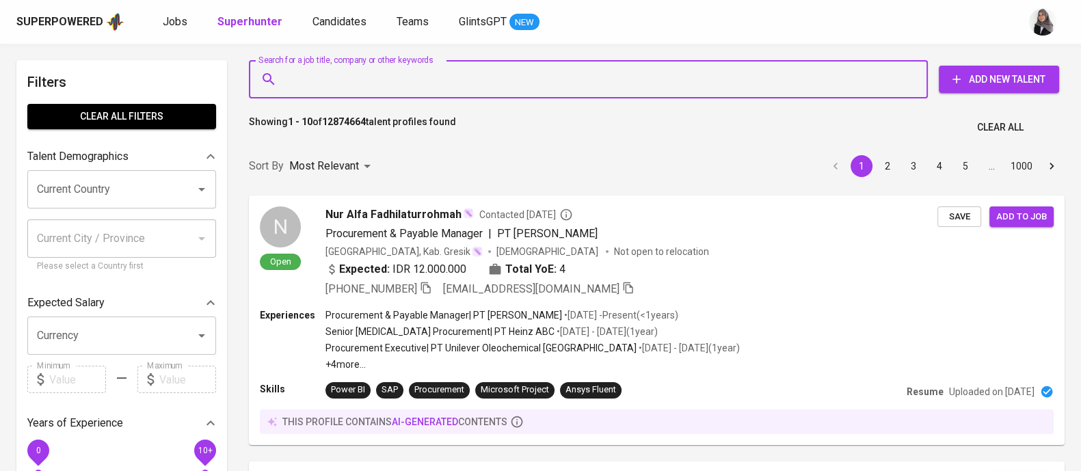
click at [326, 77] on input "Search for a job title, company or other keywords" at bounding box center [591, 79] width 619 height 26
paste input "admin@geaber.com"
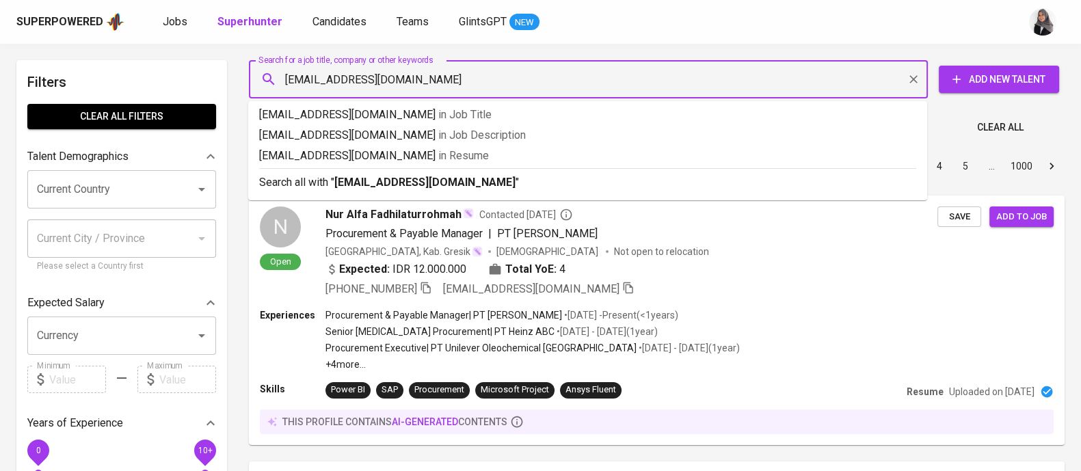
type input "admin@geaber.com"
click at [407, 83] on input "admin@geaber.com" at bounding box center [591, 79] width 619 height 26
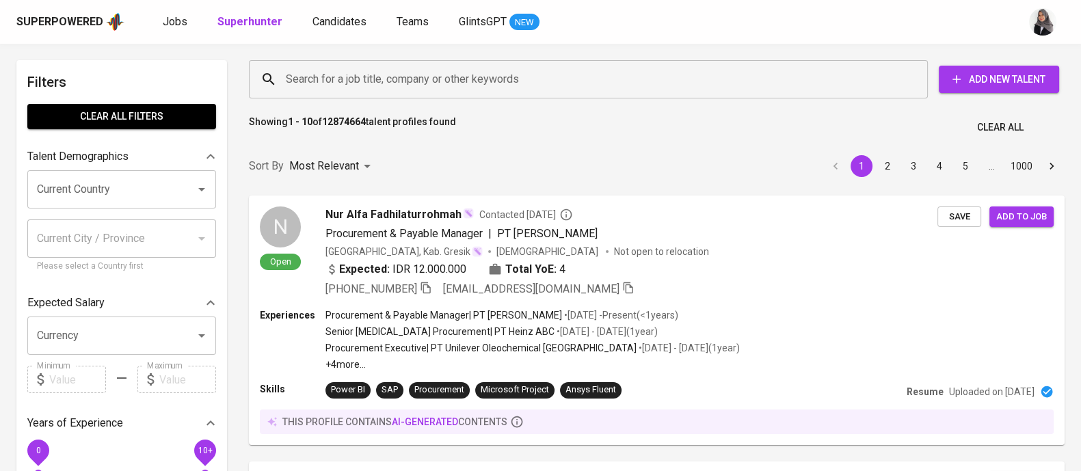
click at [708, 117] on div "Showing 1 - 10 of 12874664 talent profiles found Clear All" at bounding box center [657, 123] width 832 height 33
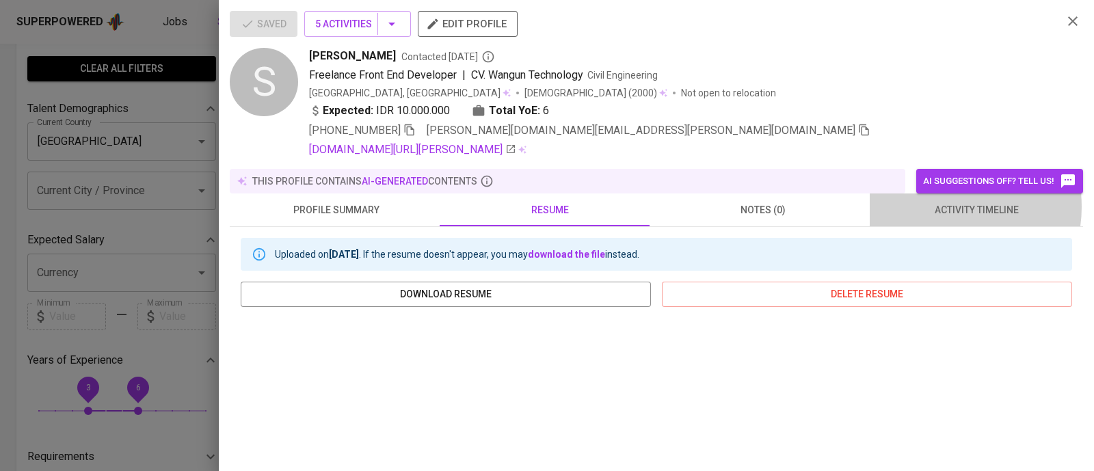
click at [936, 206] on span "activity timeline" at bounding box center [976, 210] width 197 height 17
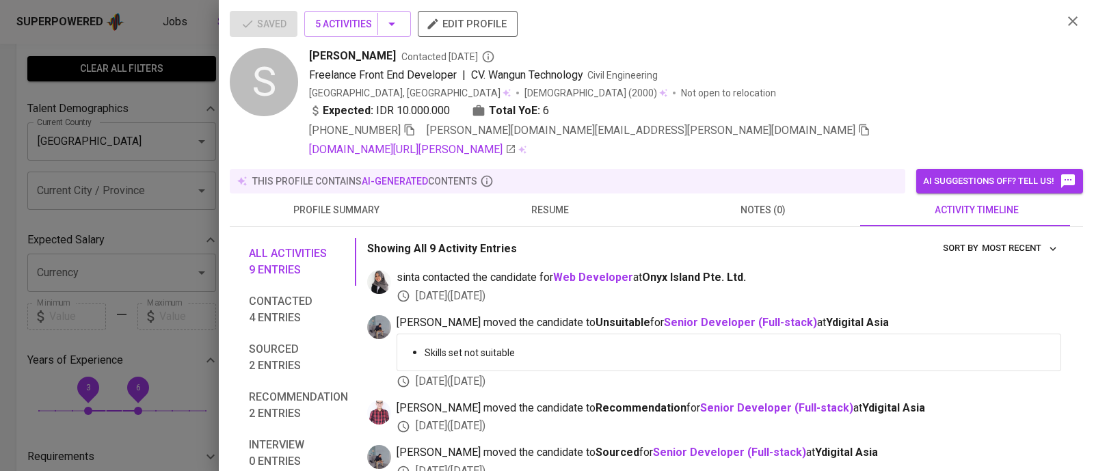
click at [175, 107] on div at bounding box center [547, 235] width 1094 height 471
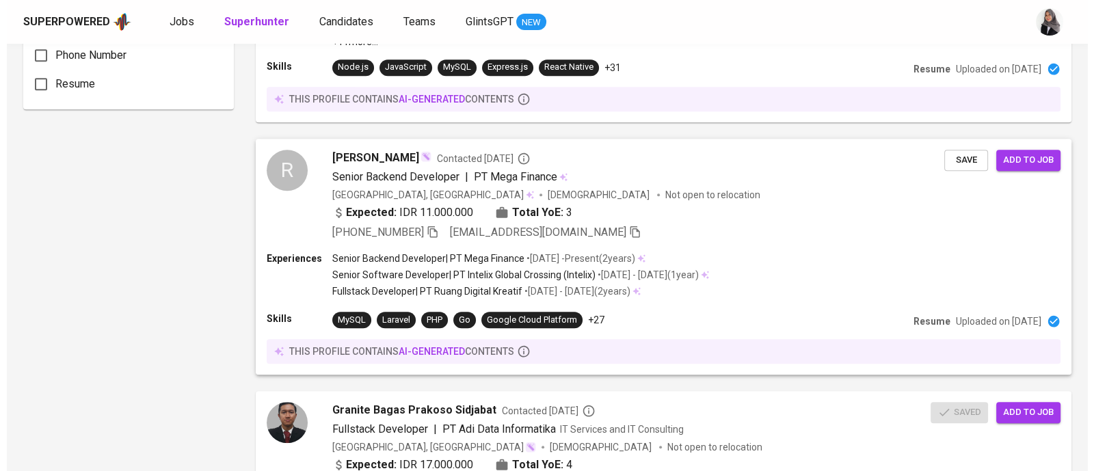
scroll to position [883, 0]
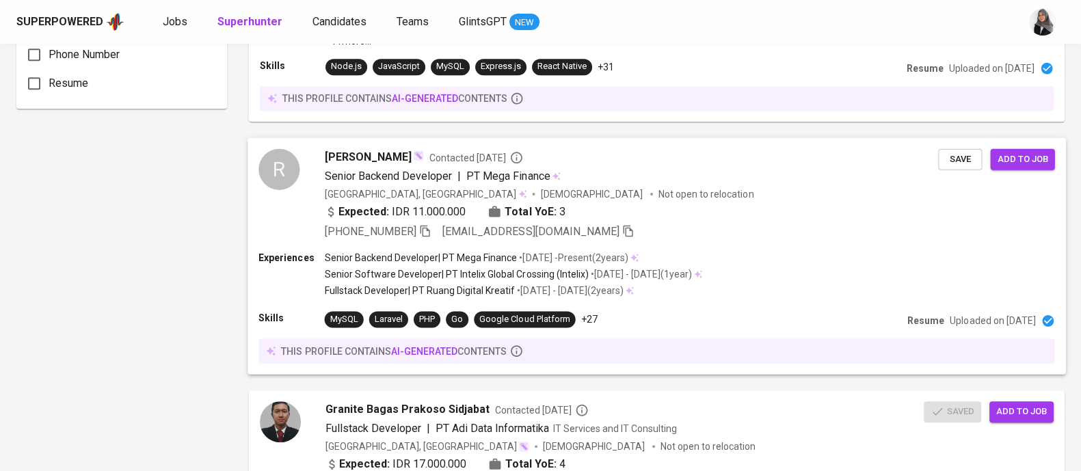
click at [699, 291] on div "Fullstack Developer | PT Ruang Digital Kreatif • Jan 2019 - Aug 2021 ( 2 years )" at bounding box center [514, 291] width 378 height 14
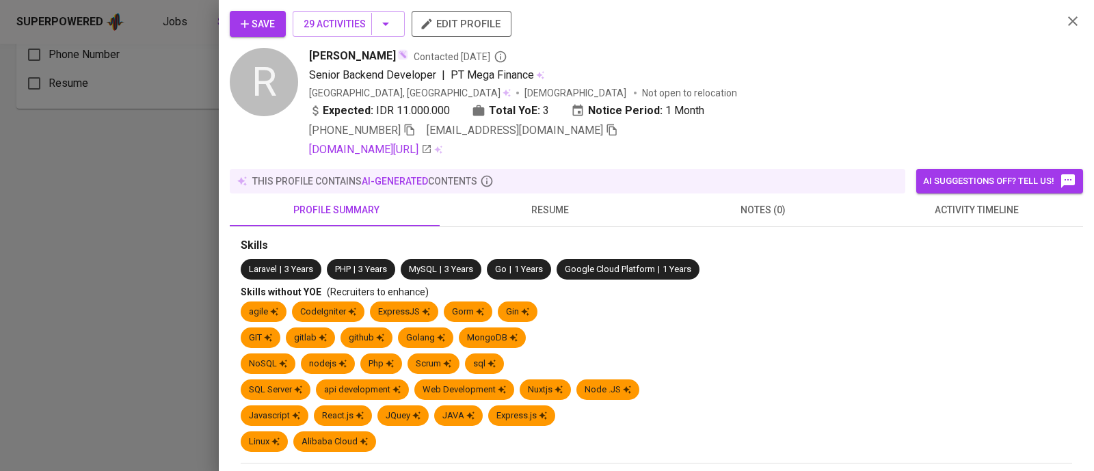
click at [963, 216] on span "activity timeline" at bounding box center [976, 210] width 197 height 17
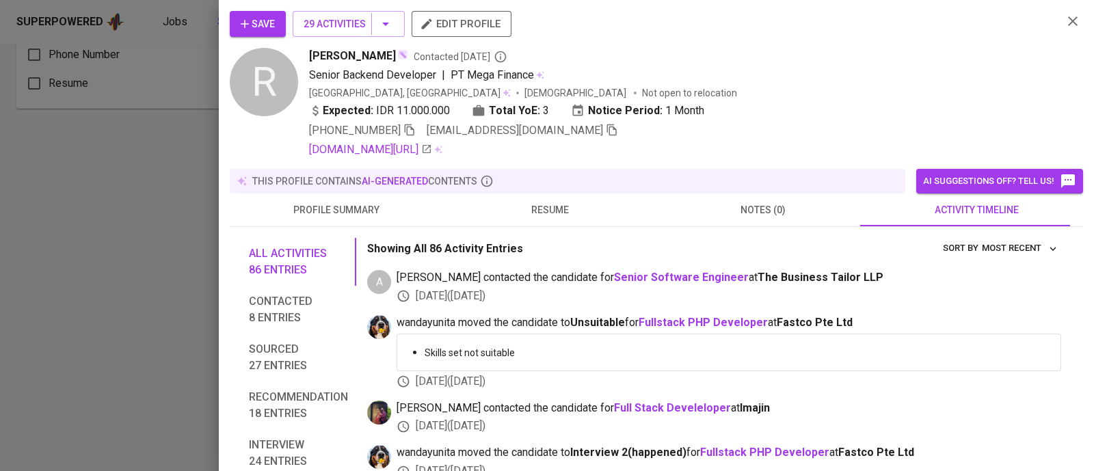
click at [534, 204] on span "resume" at bounding box center [549, 210] width 197 height 17
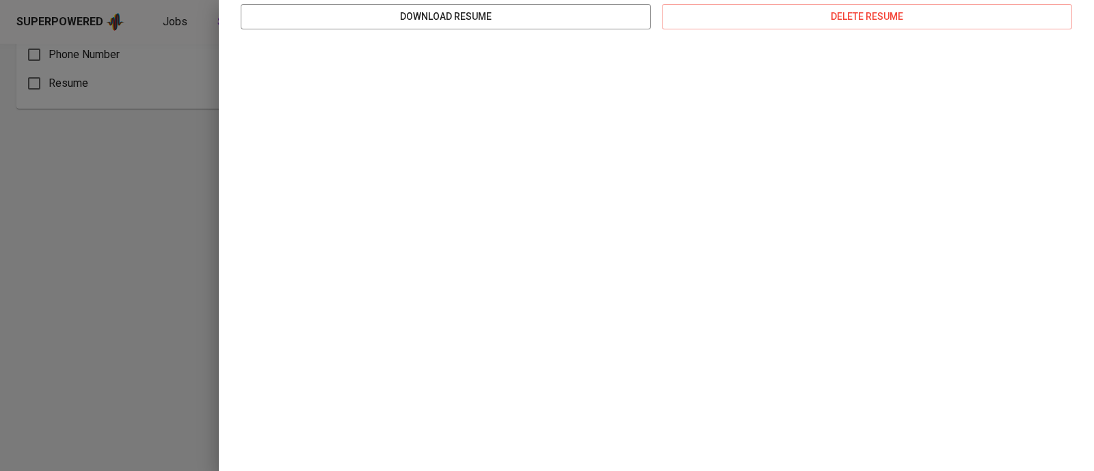
scroll to position [0, 0]
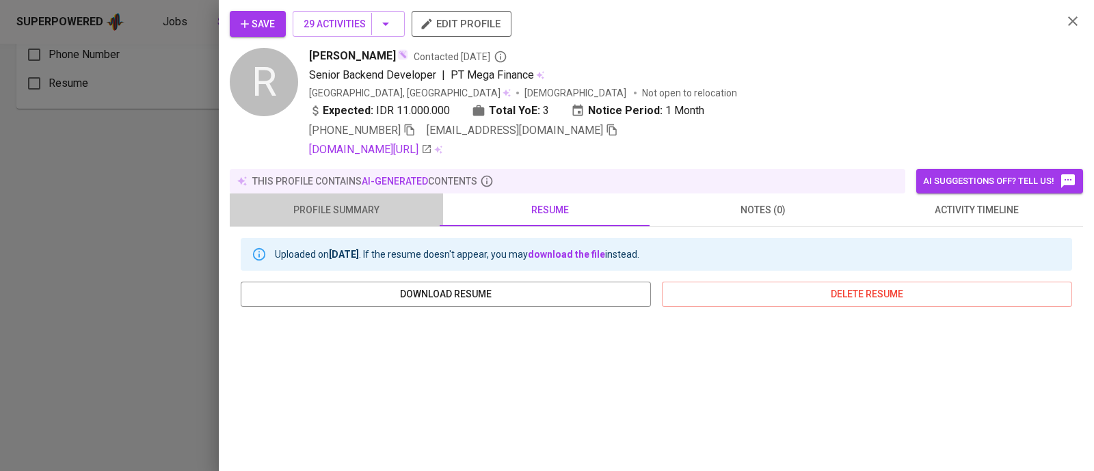
click at [349, 213] on span "profile summary" at bounding box center [336, 210] width 197 height 17
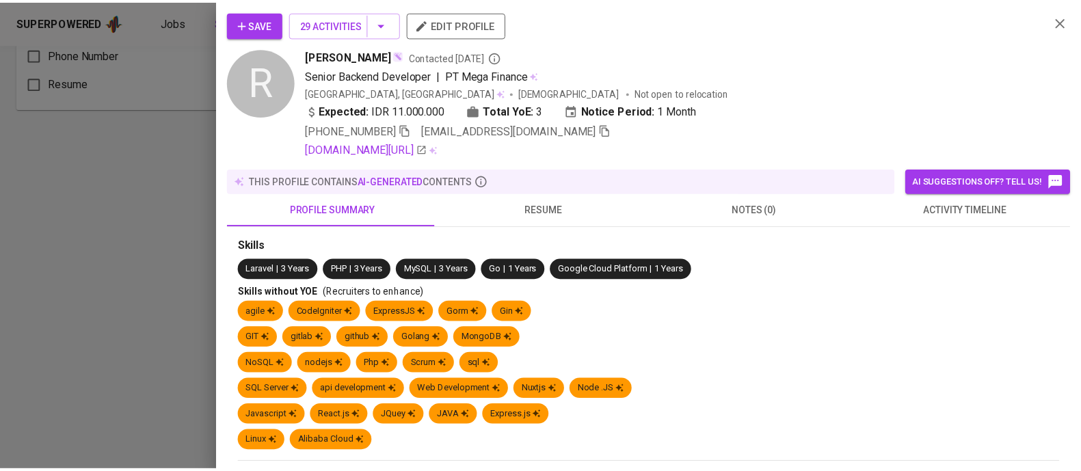
scroll to position [107, 0]
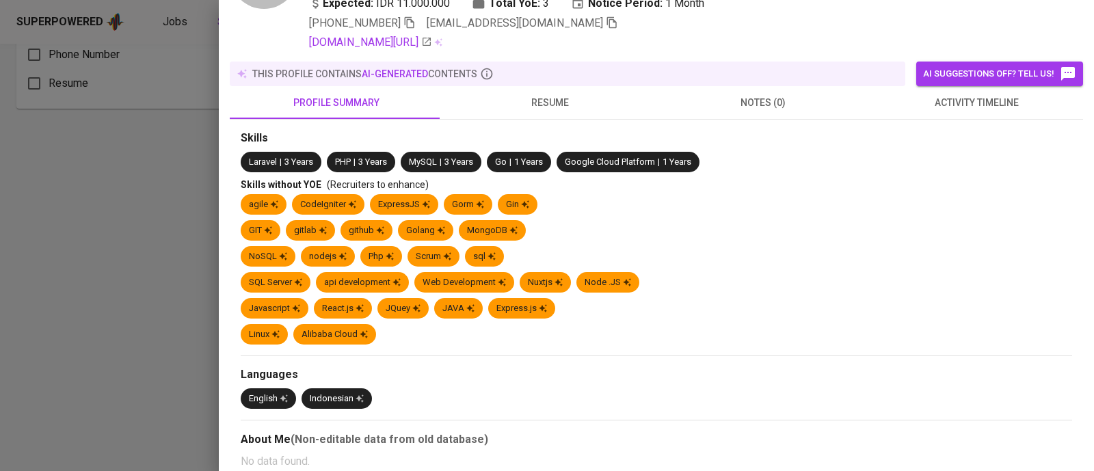
click at [7, 325] on div at bounding box center [547, 235] width 1094 height 471
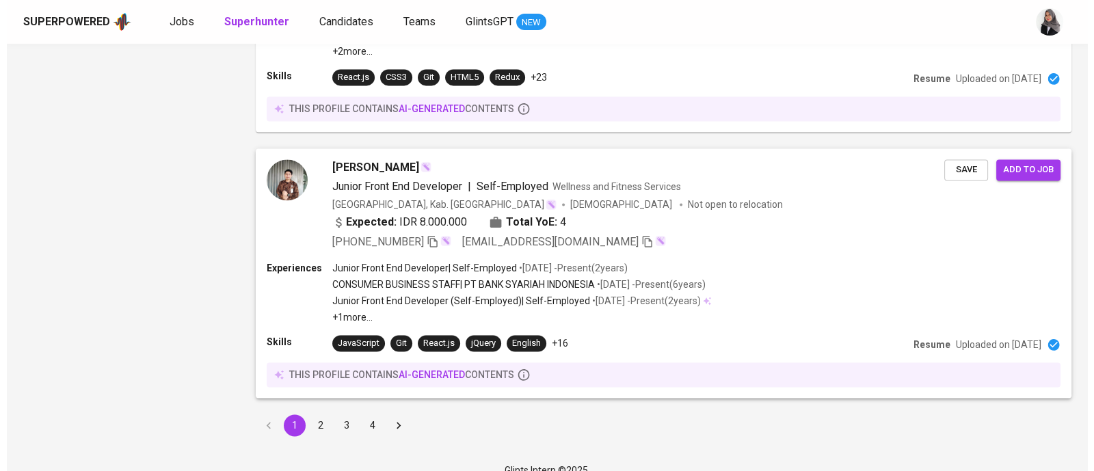
scroll to position [2426, 0]
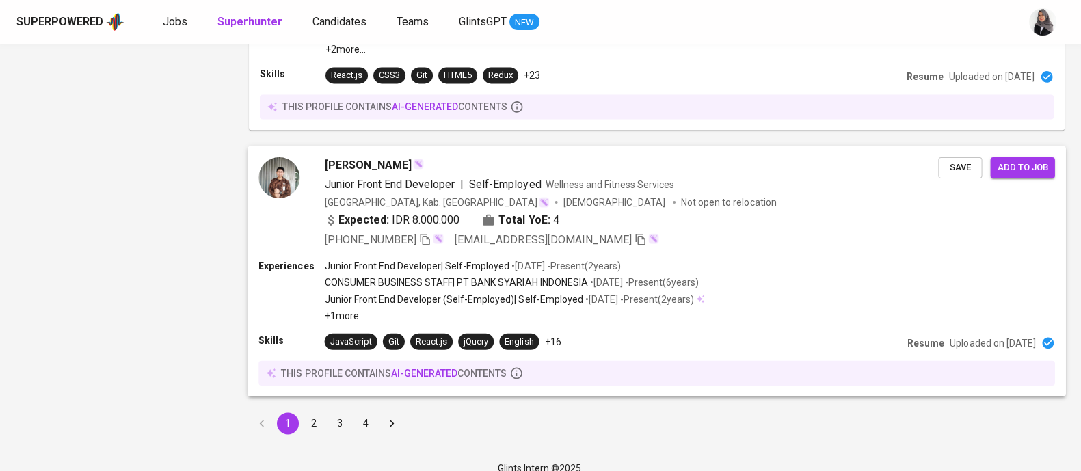
click at [597, 314] on p "+1 more ..." at bounding box center [515, 316] width 380 height 14
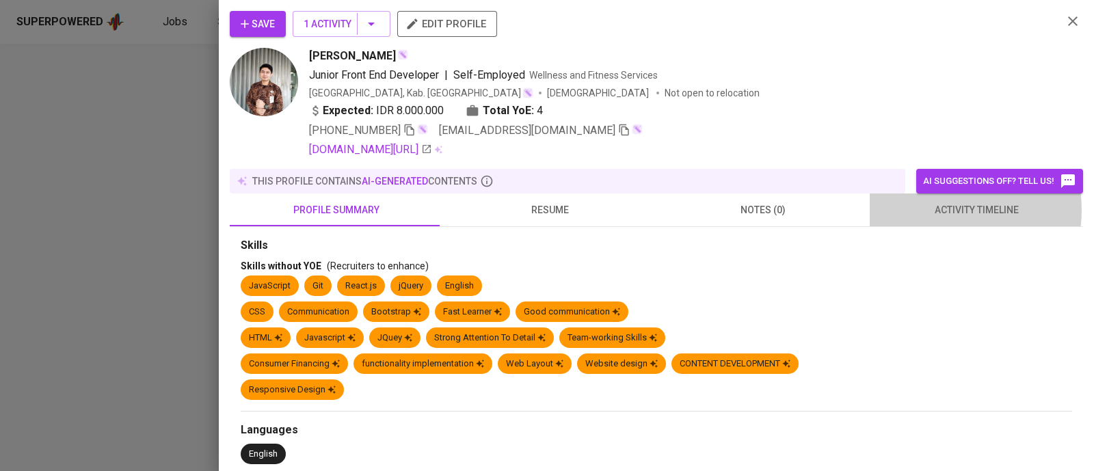
click at [928, 210] on span "activity timeline" at bounding box center [976, 210] width 197 height 17
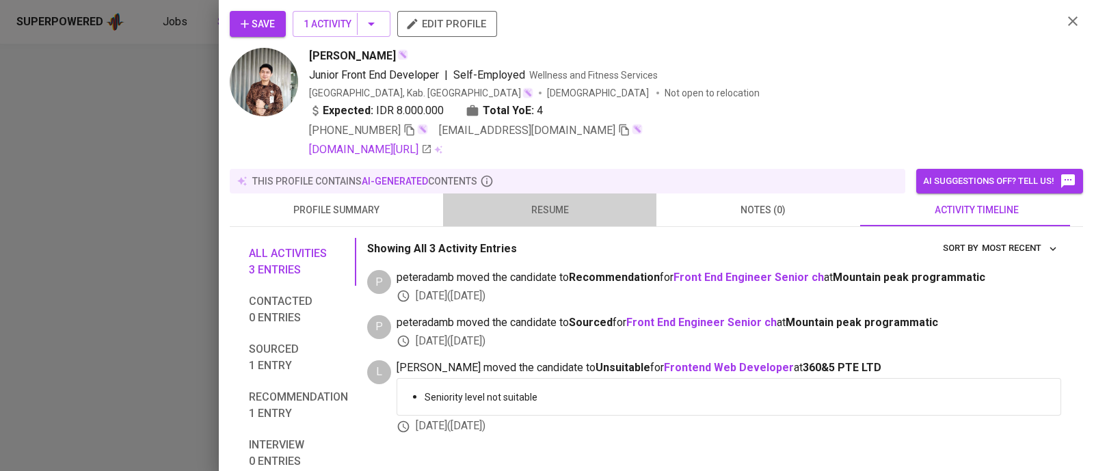
click at [549, 209] on span "resume" at bounding box center [549, 210] width 197 height 17
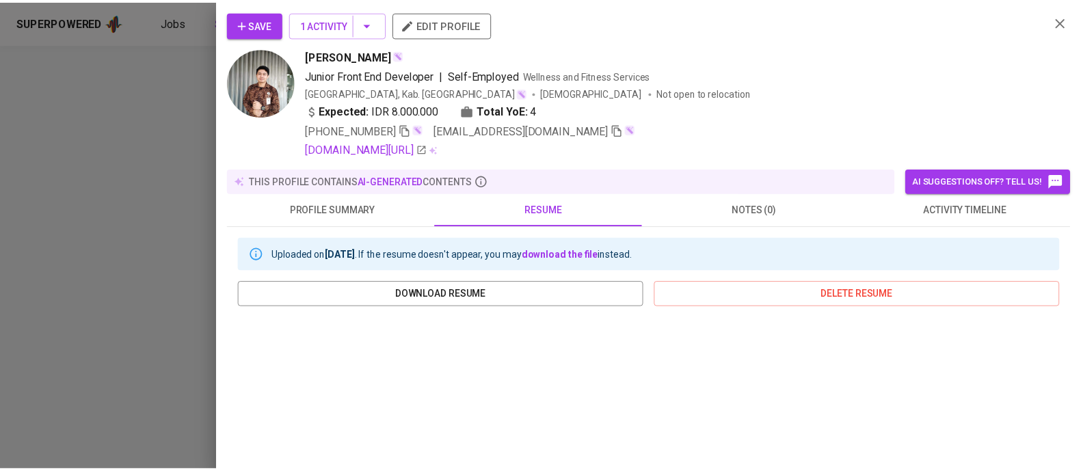
scroll to position [278, 0]
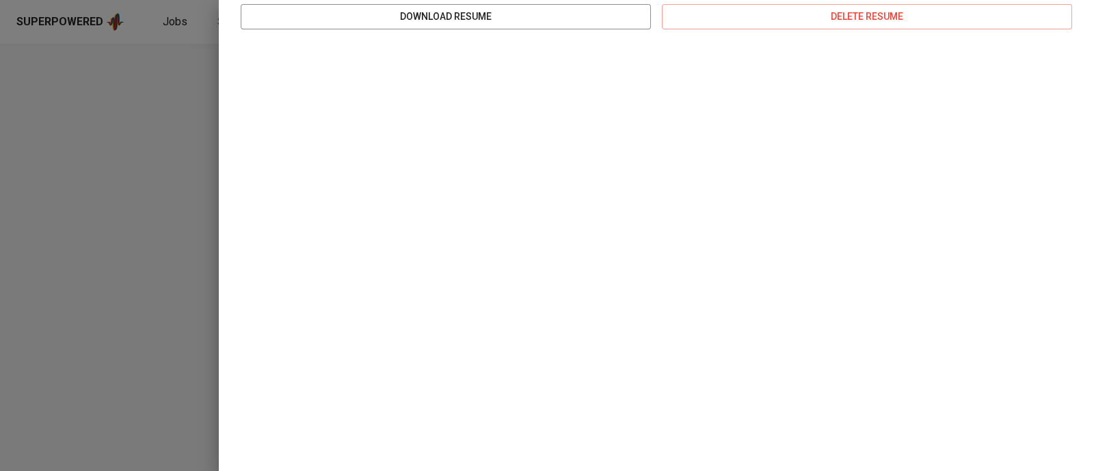
click at [112, 344] on div at bounding box center [547, 235] width 1094 height 471
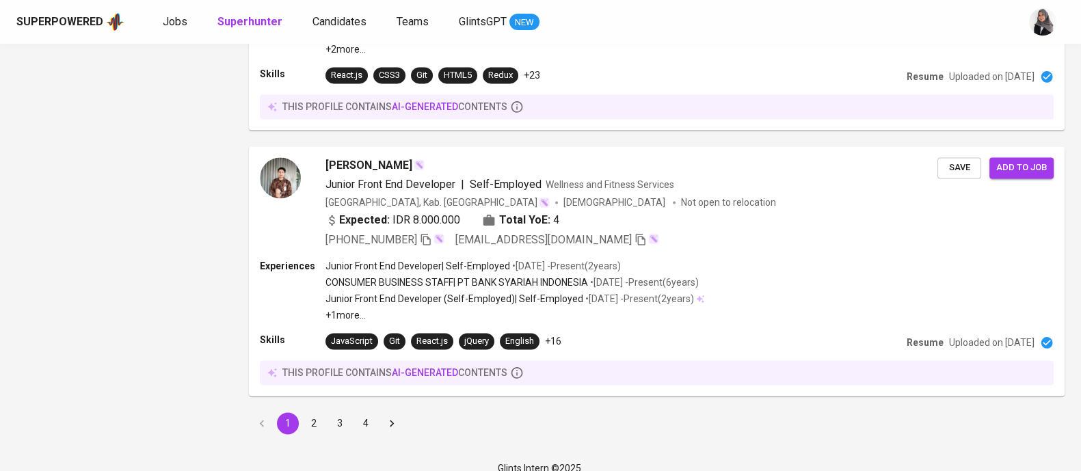
scroll to position [2443, 0]
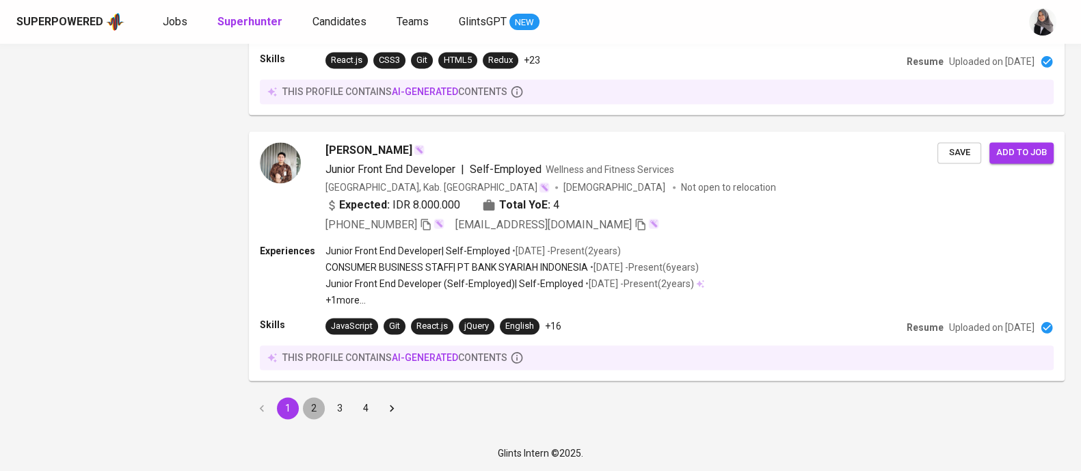
click at [314, 408] on button "2" at bounding box center [314, 408] width 22 height 22
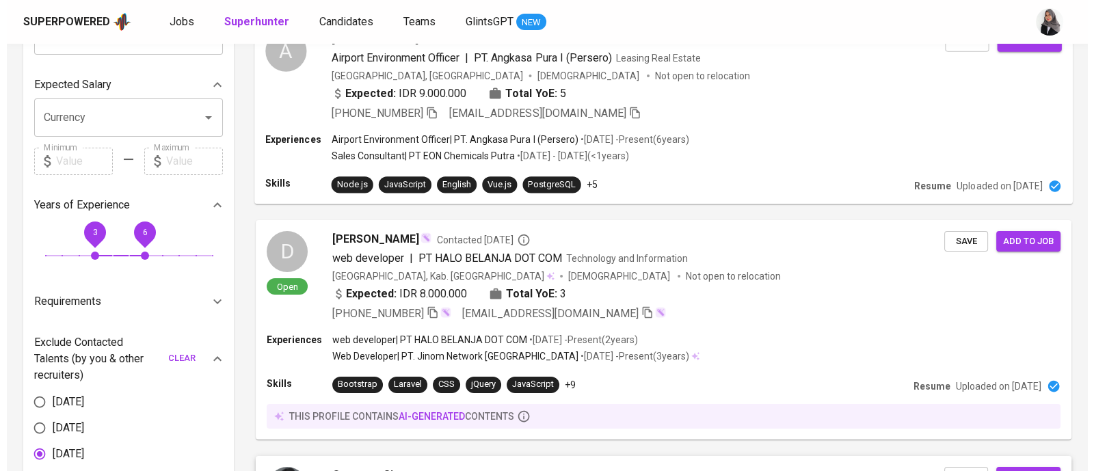
scroll to position [206, 0]
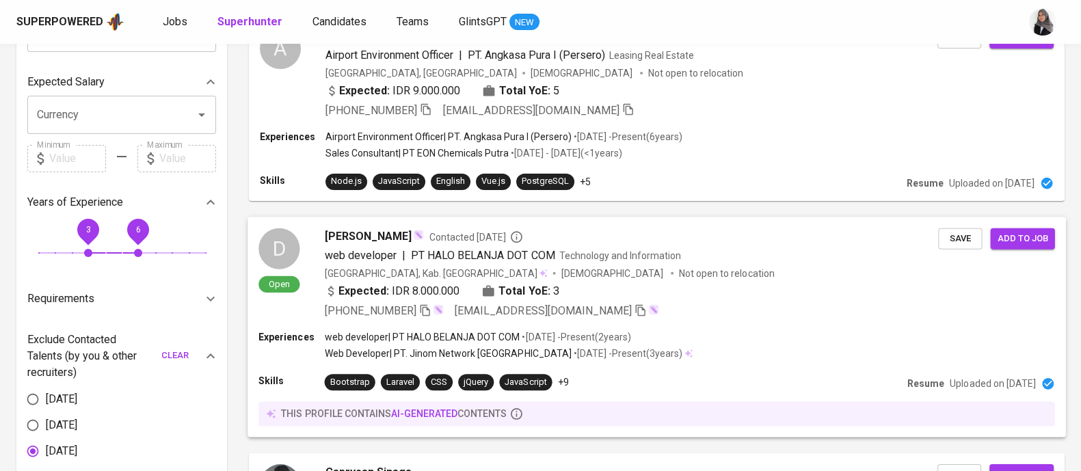
click at [757, 319] on div "D Open dandi ferrari Contacted 10 months ago web developer | PT HALO BELANJA DO…" at bounding box center [656, 273] width 818 height 113
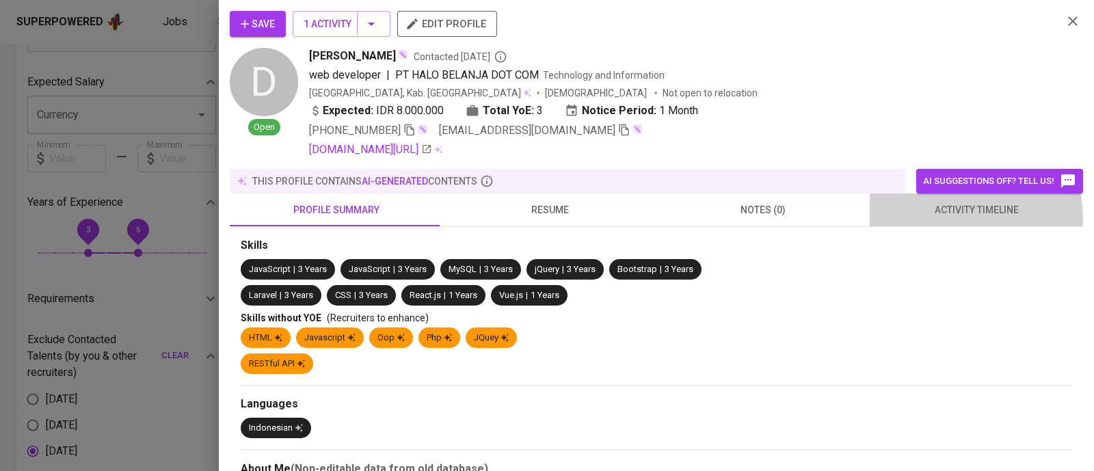
click at [945, 217] on span "activity timeline" at bounding box center [976, 210] width 197 height 17
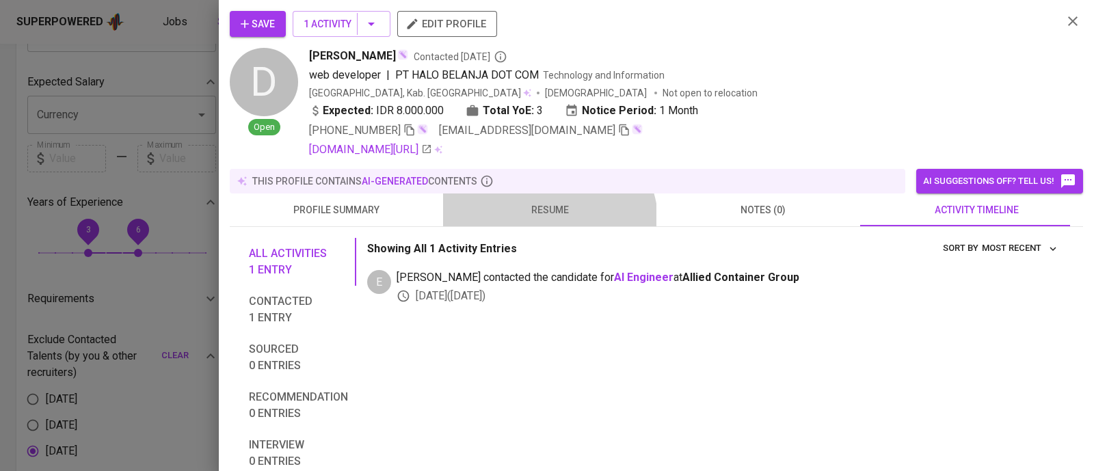
click at [537, 226] on button "resume" at bounding box center [549, 209] width 213 height 33
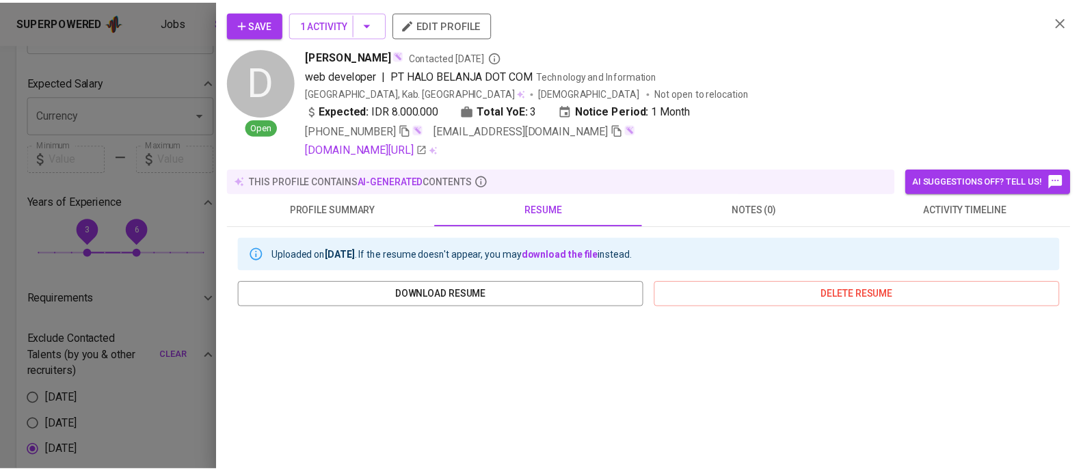
scroll to position [278, 0]
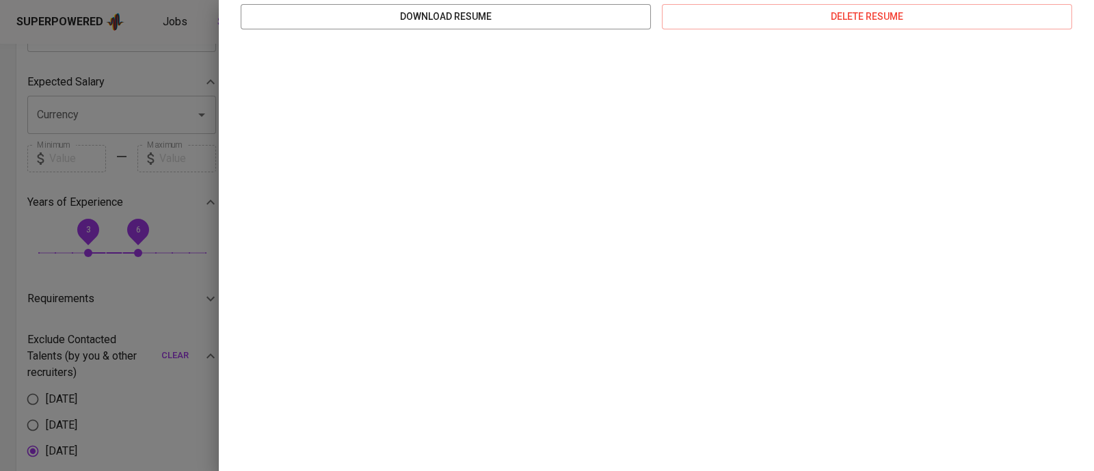
click at [176, 319] on div at bounding box center [547, 235] width 1094 height 471
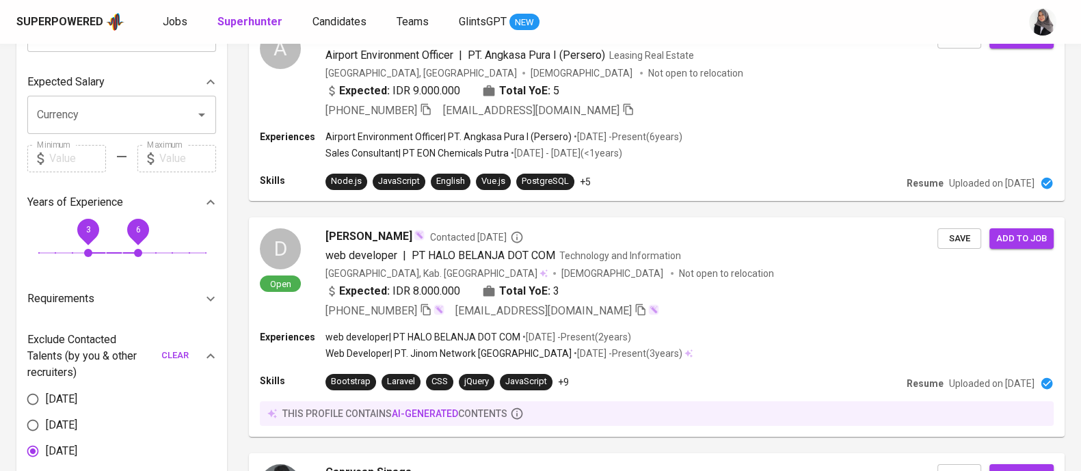
scroll to position [481, 0]
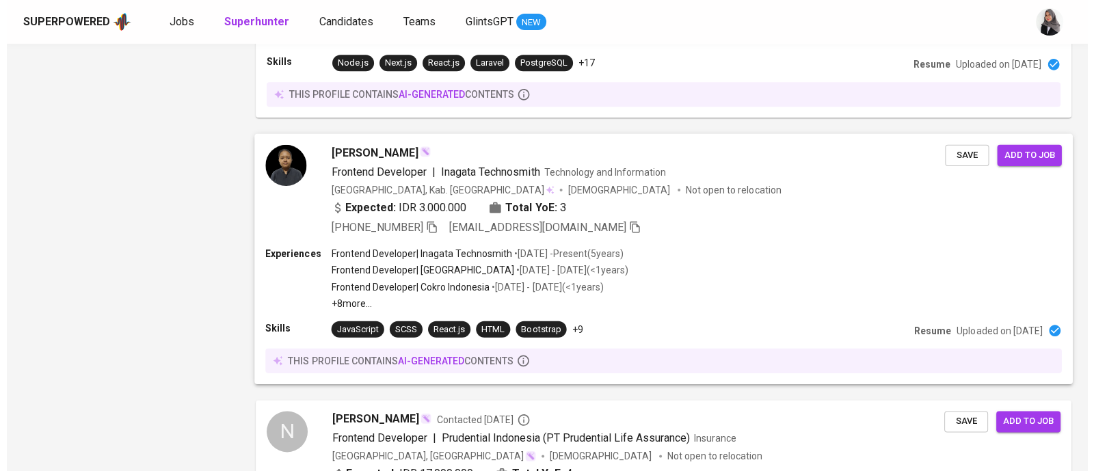
scroll to position [2081, 0]
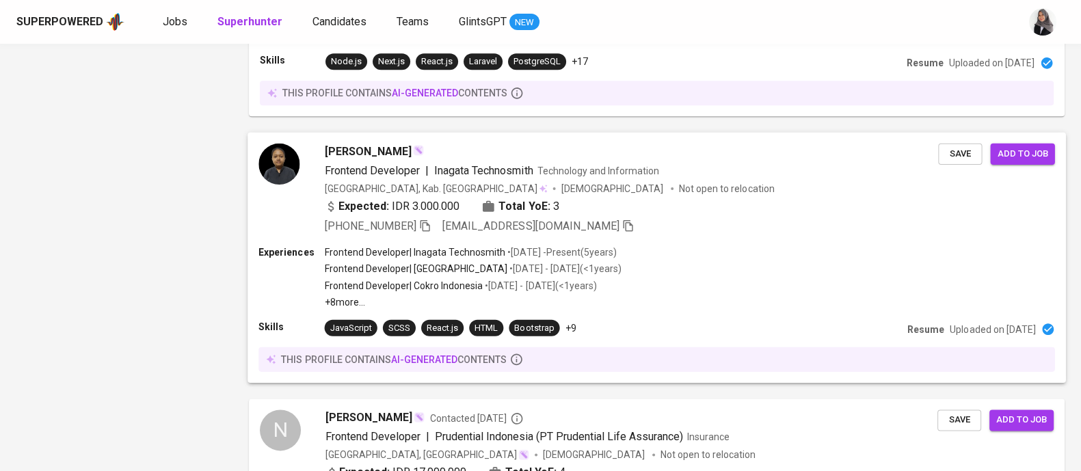
click at [596, 282] on p "• [DATE] - [DATE] ( <1 years )" at bounding box center [539, 285] width 113 height 14
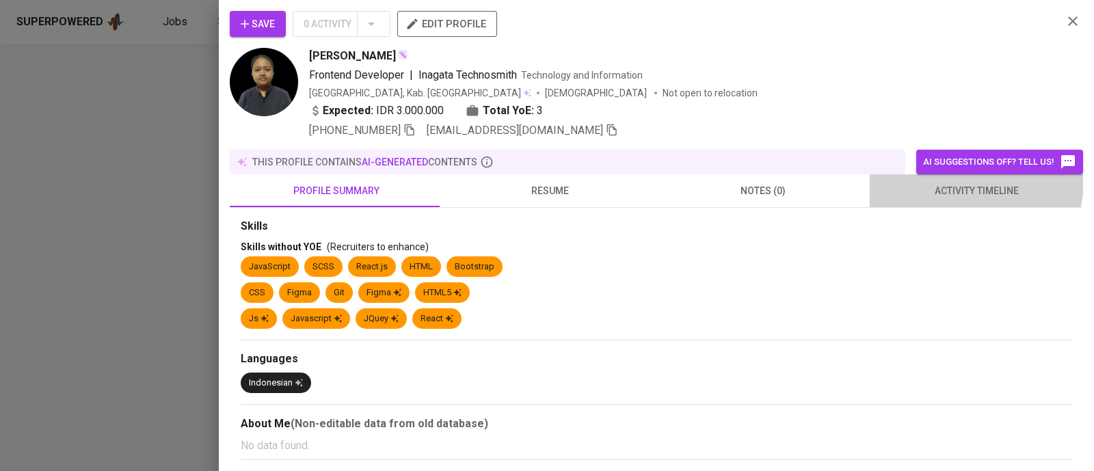
click at [952, 180] on button "activity timeline" at bounding box center [976, 190] width 213 height 33
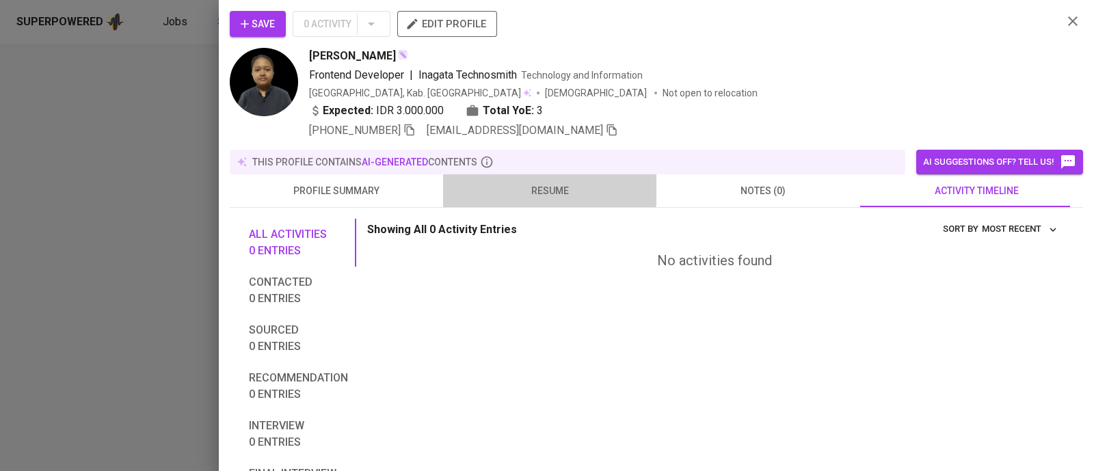
click at [546, 187] on span "resume" at bounding box center [549, 191] width 197 height 17
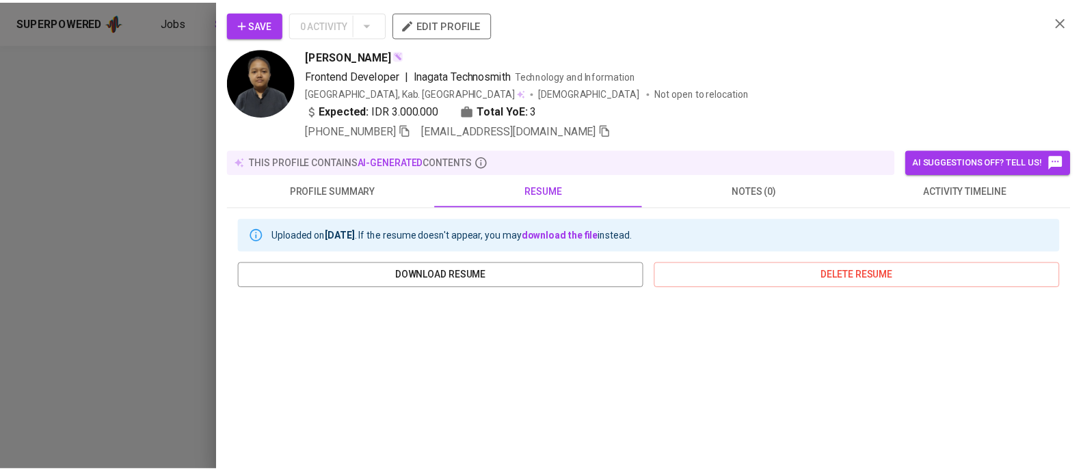
scroll to position [259, 0]
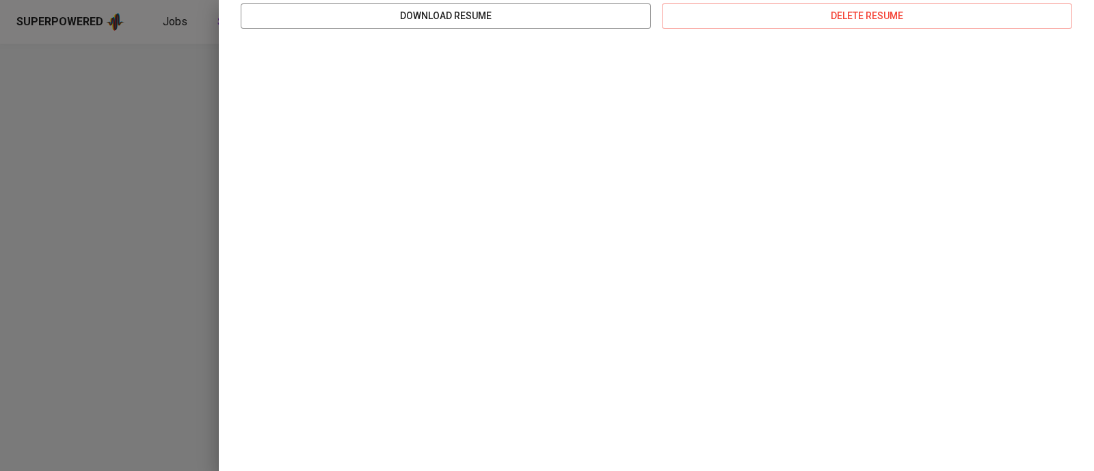
click at [71, 326] on div at bounding box center [547, 235] width 1094 height 471
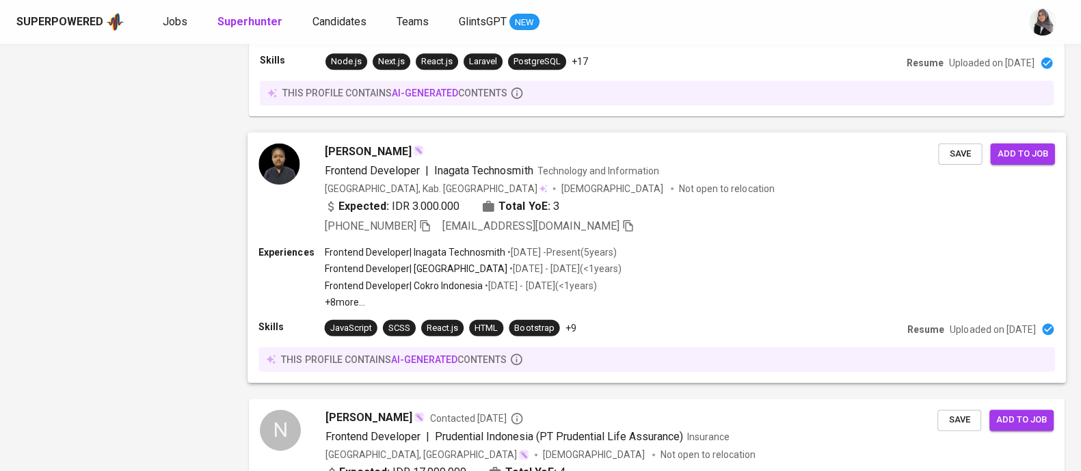
scroll to position [2349, 0]
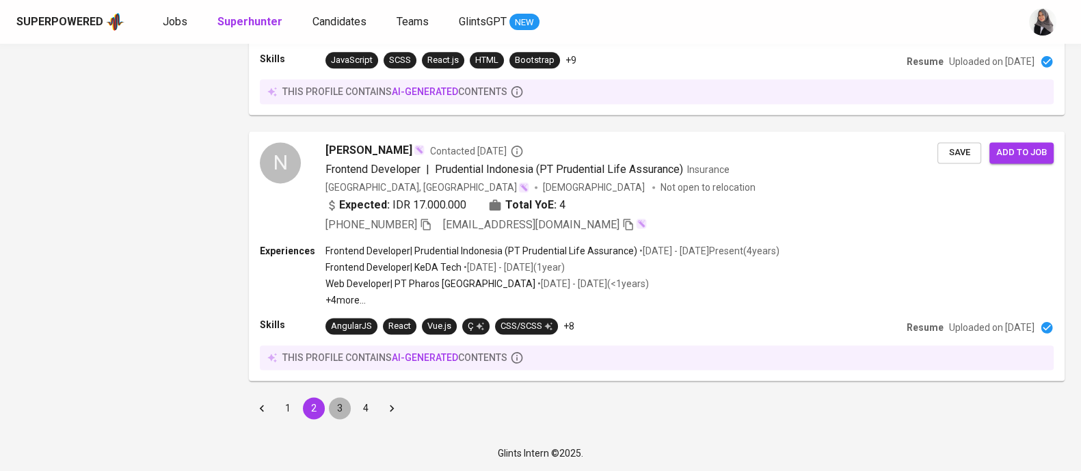
click at [339, 405] on button "3" at bounding box center [340, 408] width 22 height 22
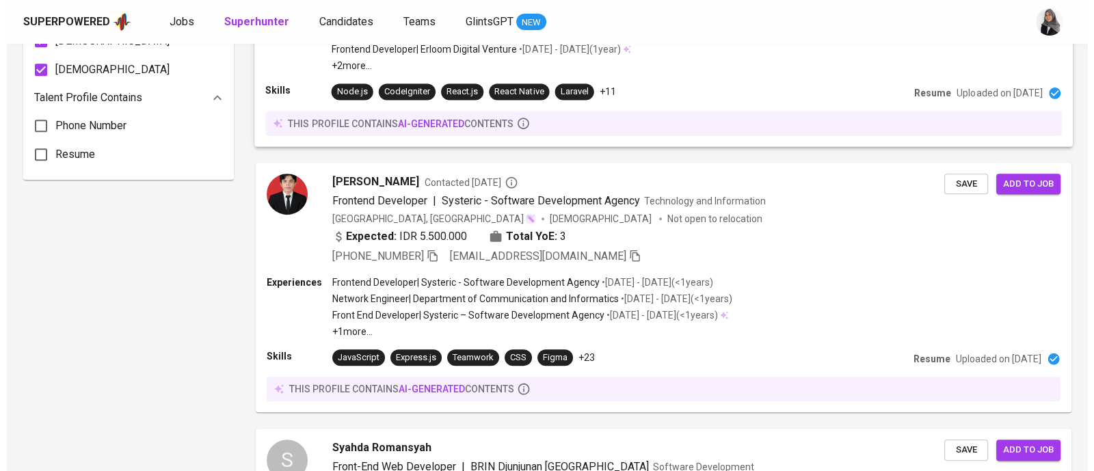
scroll to position [822, 0]
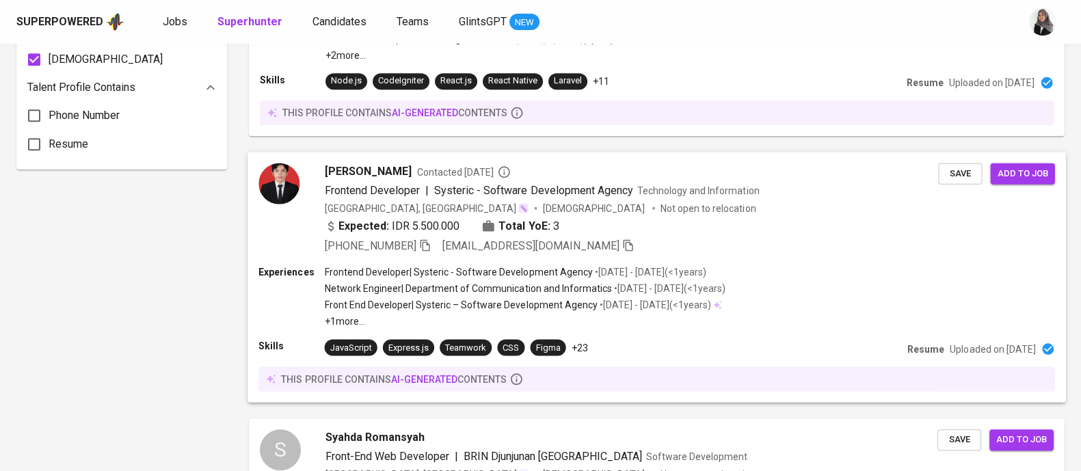
click at [644, 326] on p "+1 more ..." at bounding box center [525, 321] width 401 height 14
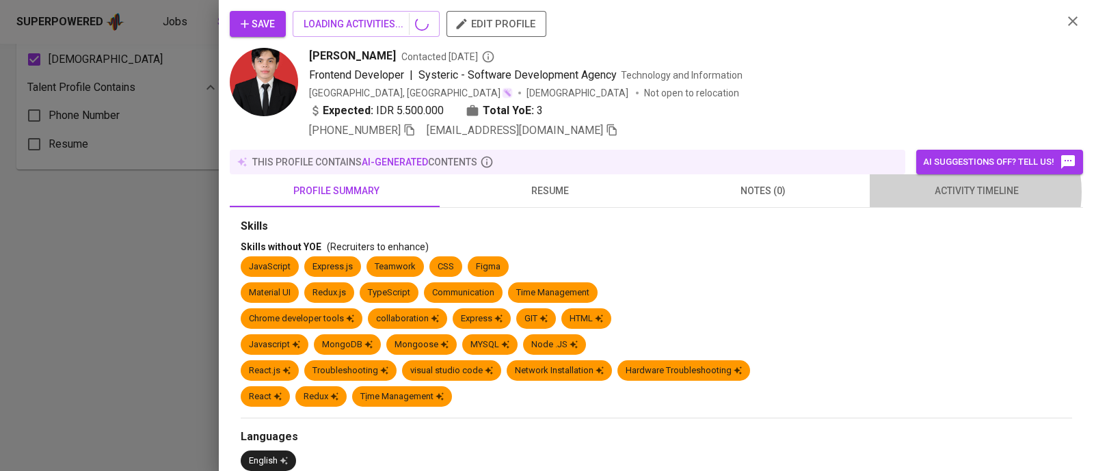
click at [957, 192] on span "activity timeline" at bounding box center [976, 191] width 197 height 17
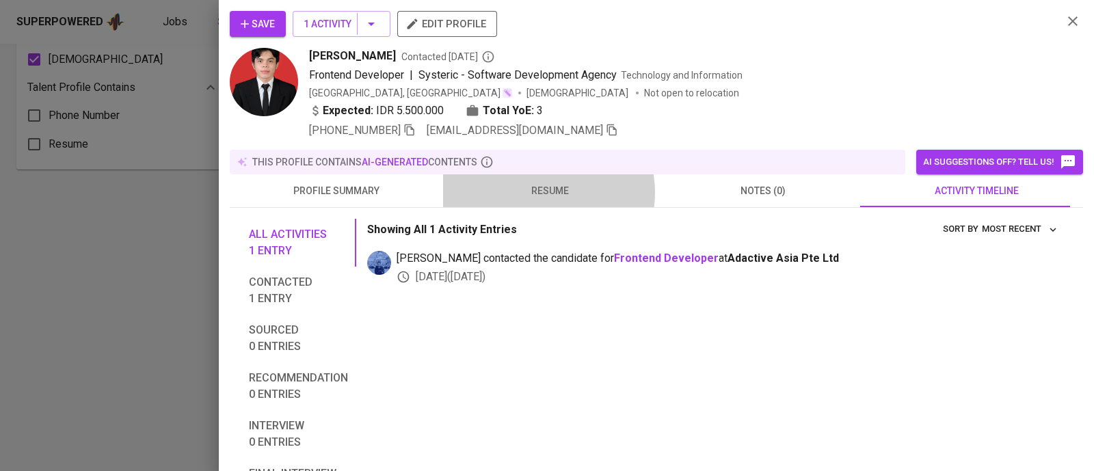
click at [544, 192] on span "resume" at bounding box center [549, 191] width 197 height 17
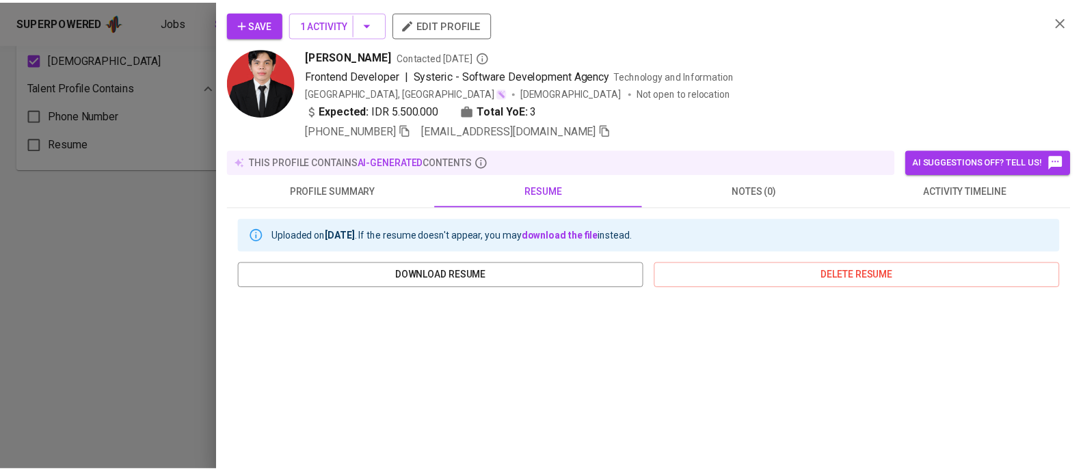
scroll to position [259, 0]
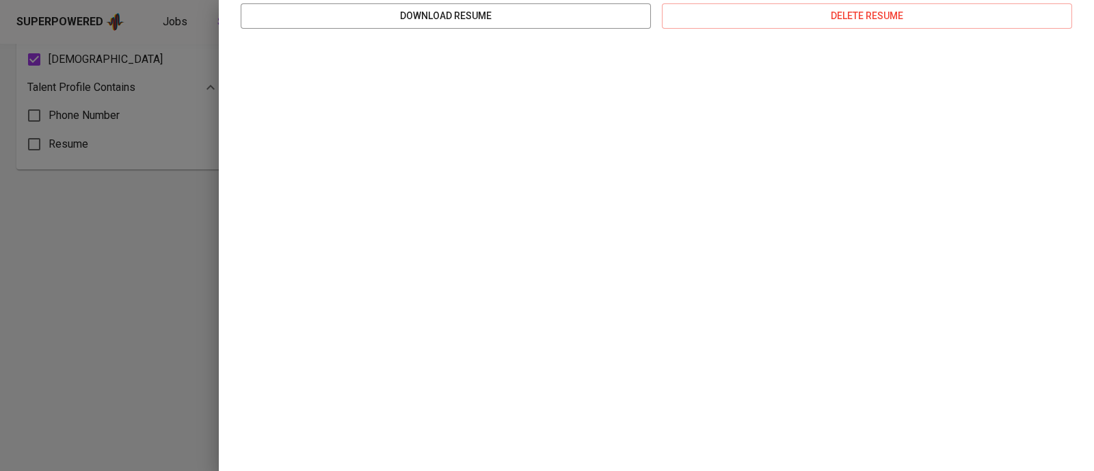
click at [1, 373] on div at bounding box center [547, 235] width 1094 height 471
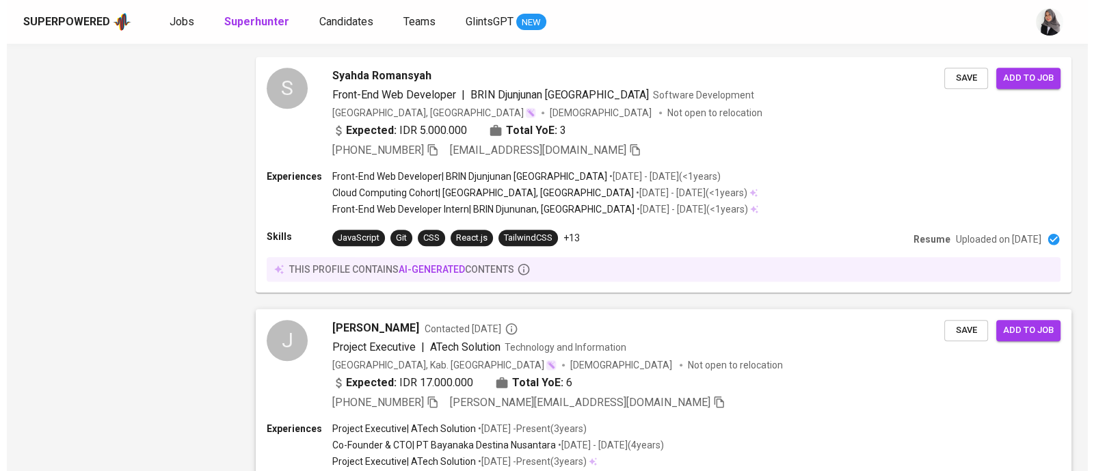
scroll to position [1184, 0]
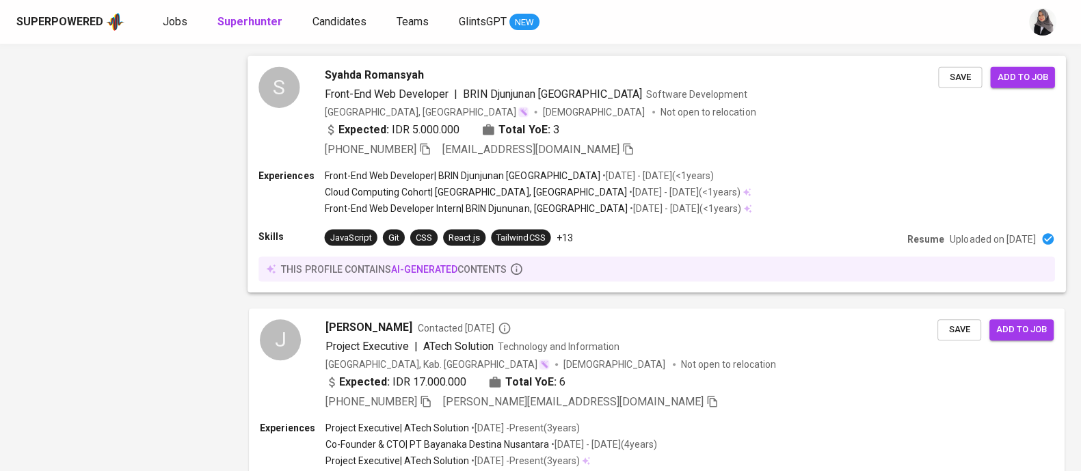
click at [770, 194] on div "Experiences Front-End Web Developer | BRIN Djunjunan [GEOGRAPHIC_DATA] • [DATE]…" at bounding box center [656, 193] width 796 height 49
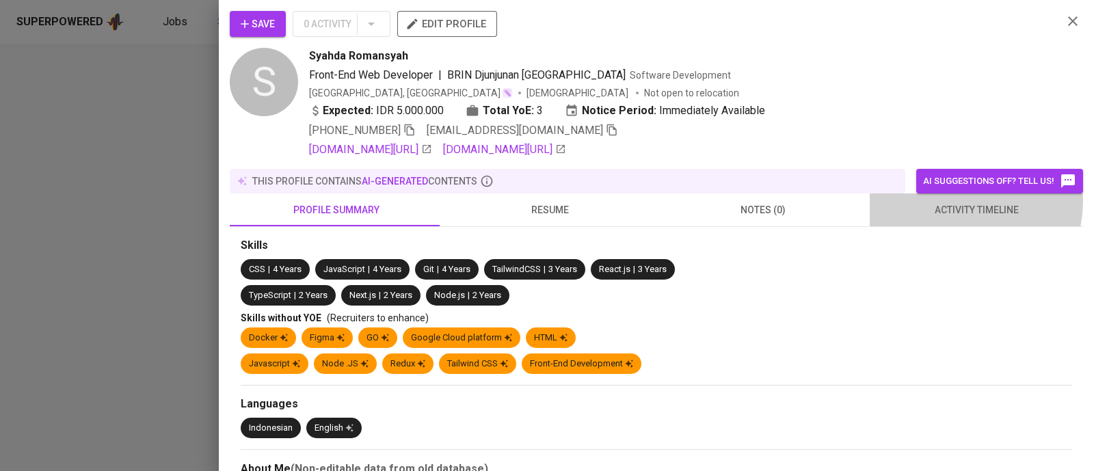
click at [953, 202] on span "activity timeline" at bounding box center [976, 210] width 197 height 17
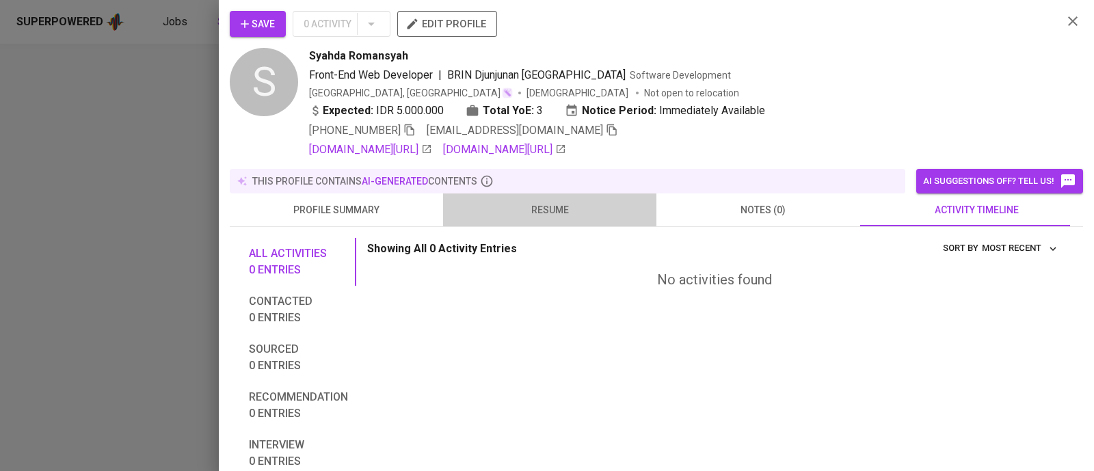
click at [550, 212] on span "resume" at bounding box center [549, 210] width 197 height 17
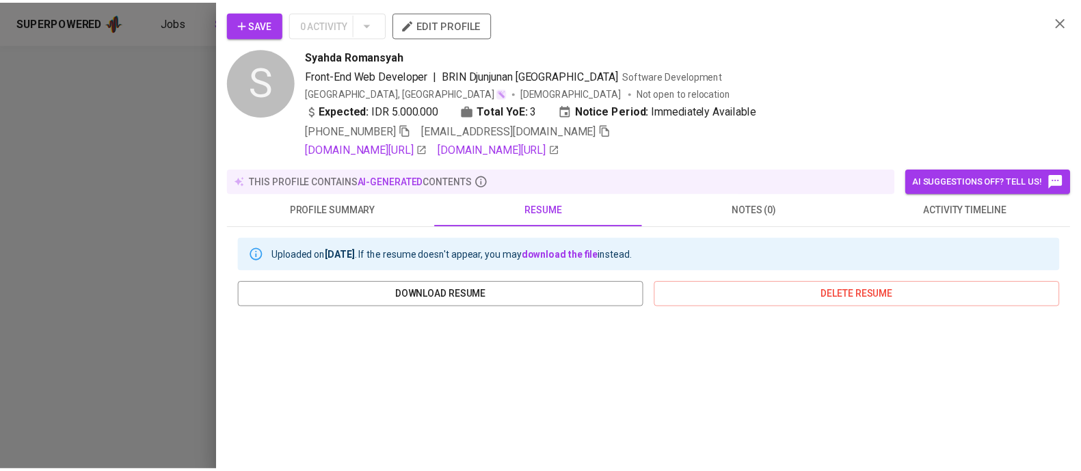
scroll to position [278, 0]
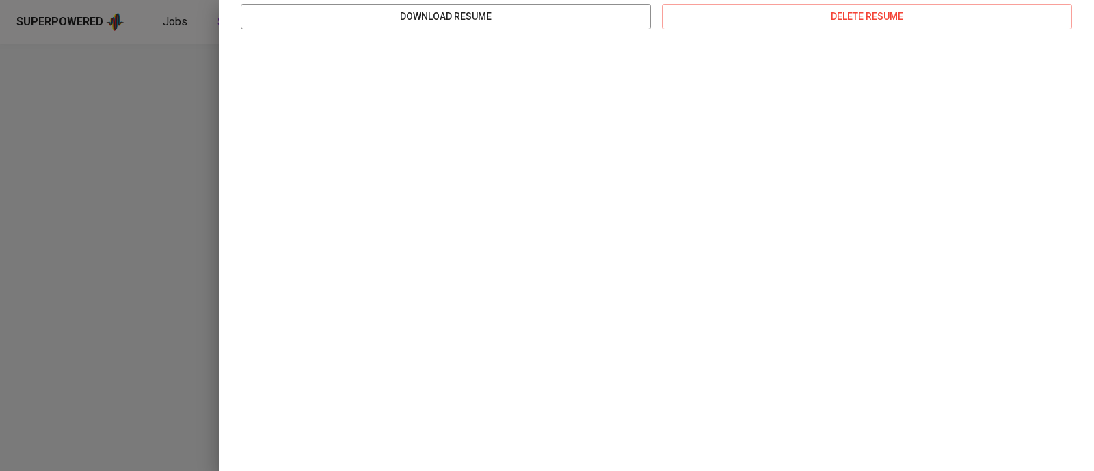
click at [62, 301] on div at bounding box center [547, 235] width 1094 height 471
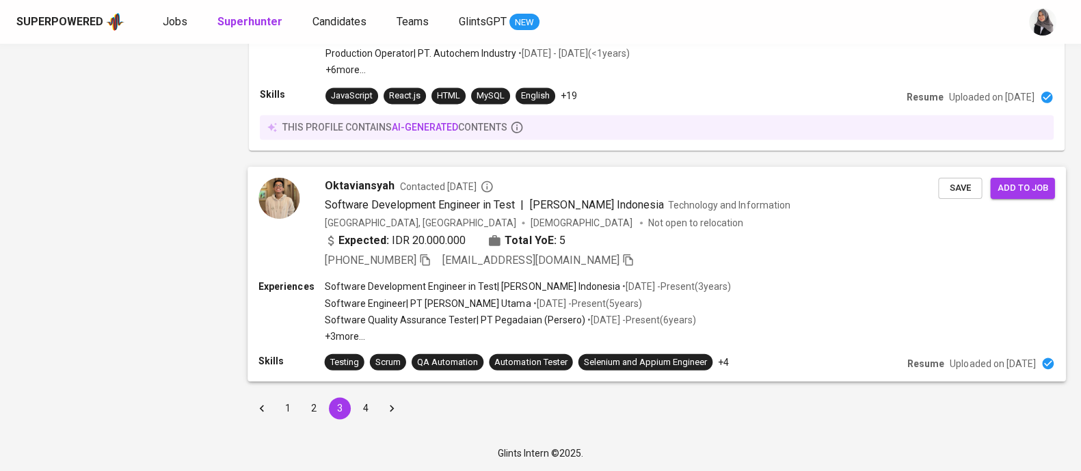
scroll to position [2353, 0]
